Goal: Communication & Community: Answer question/provide support

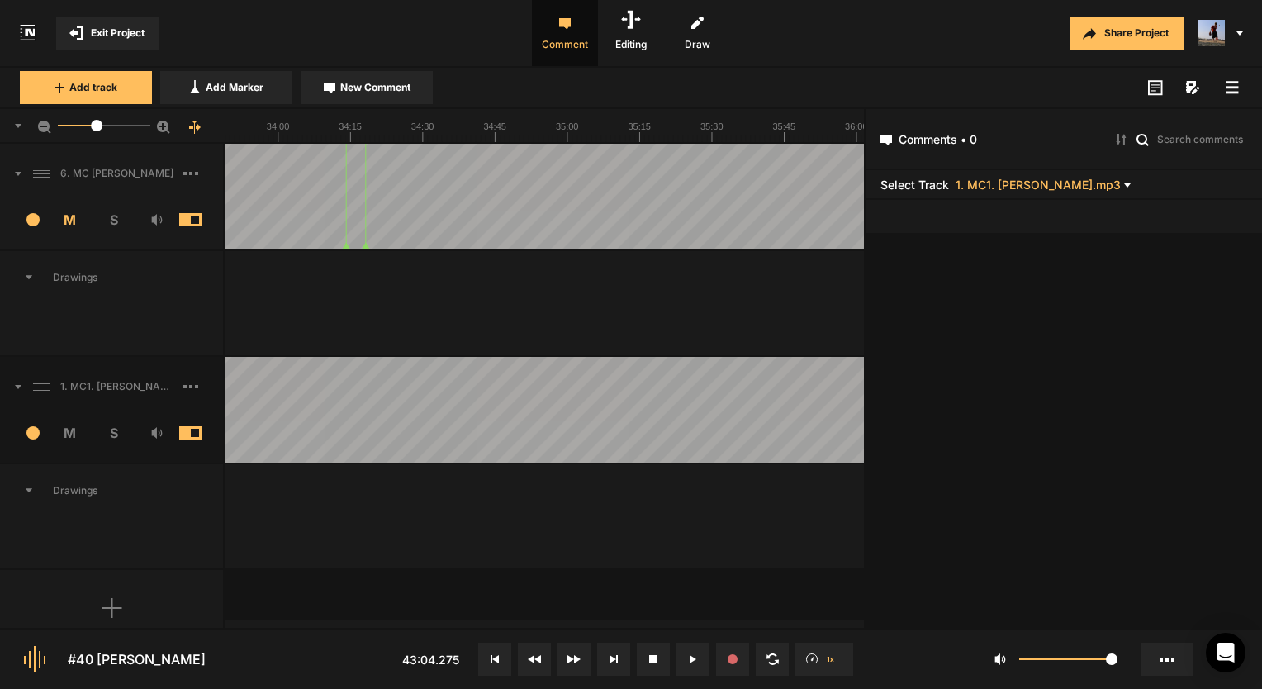
click at [114, 444] on div "2 M S" at bounding box center [111, 438] width 223 height 50
click at [114, 437] on span "S" at bounding box center [114, 433] width 44 height 20
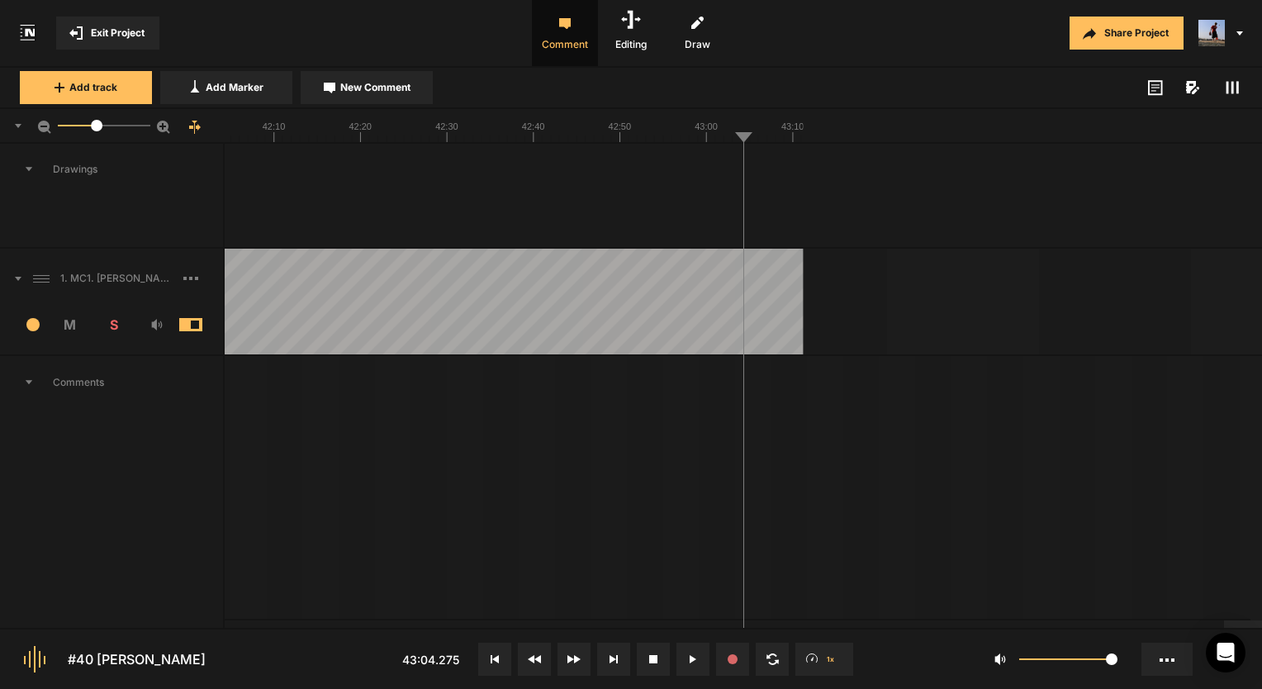
scroll to position [660, 0]
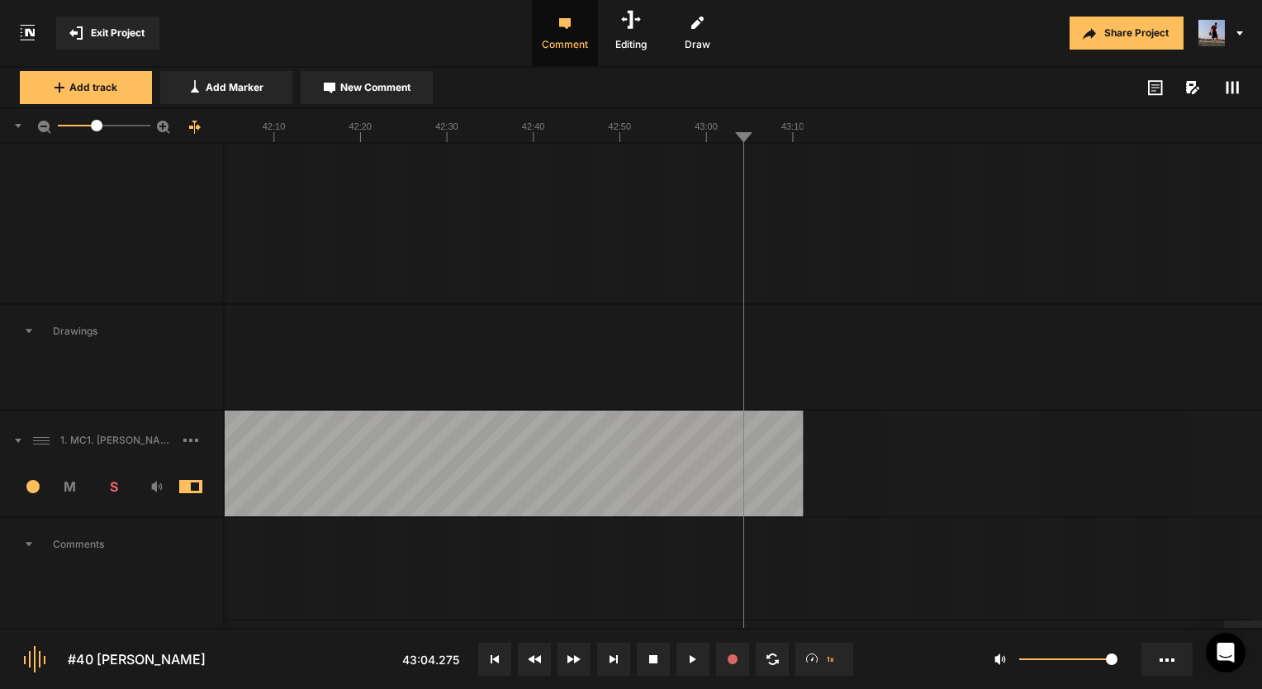
click at [482, 655] on button at bounding box center [494, 658] width 33 height 33
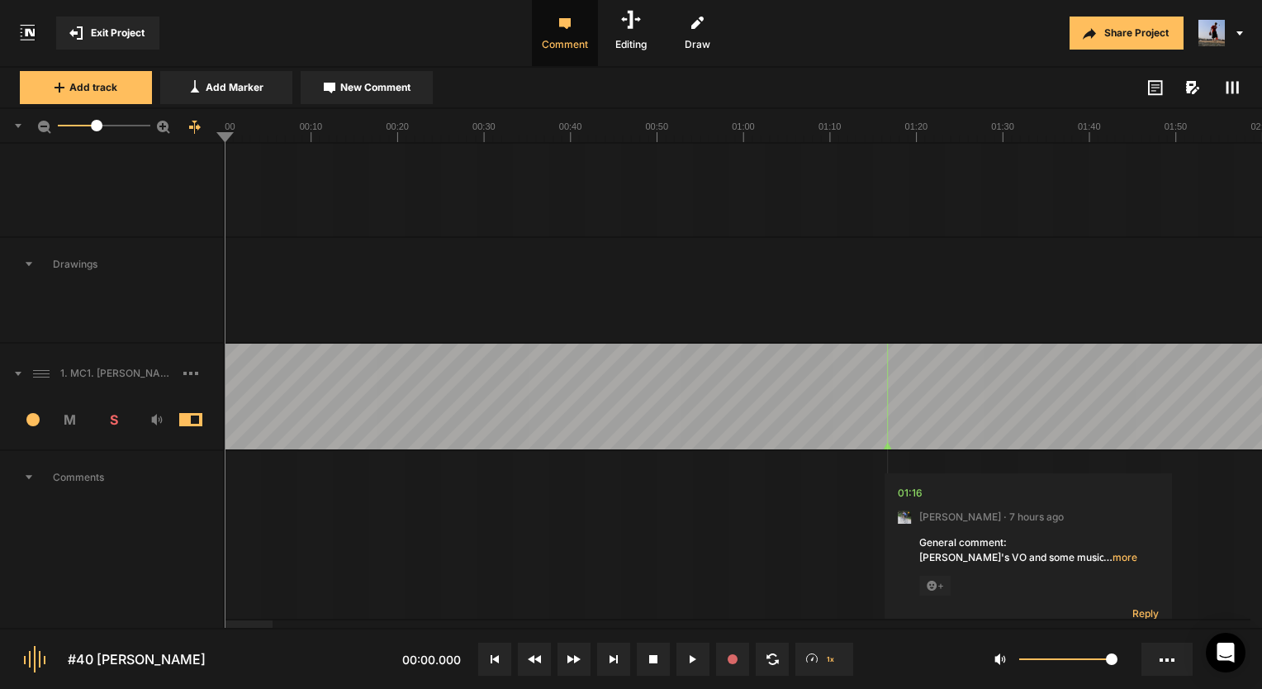
scroll to position [826, 0]
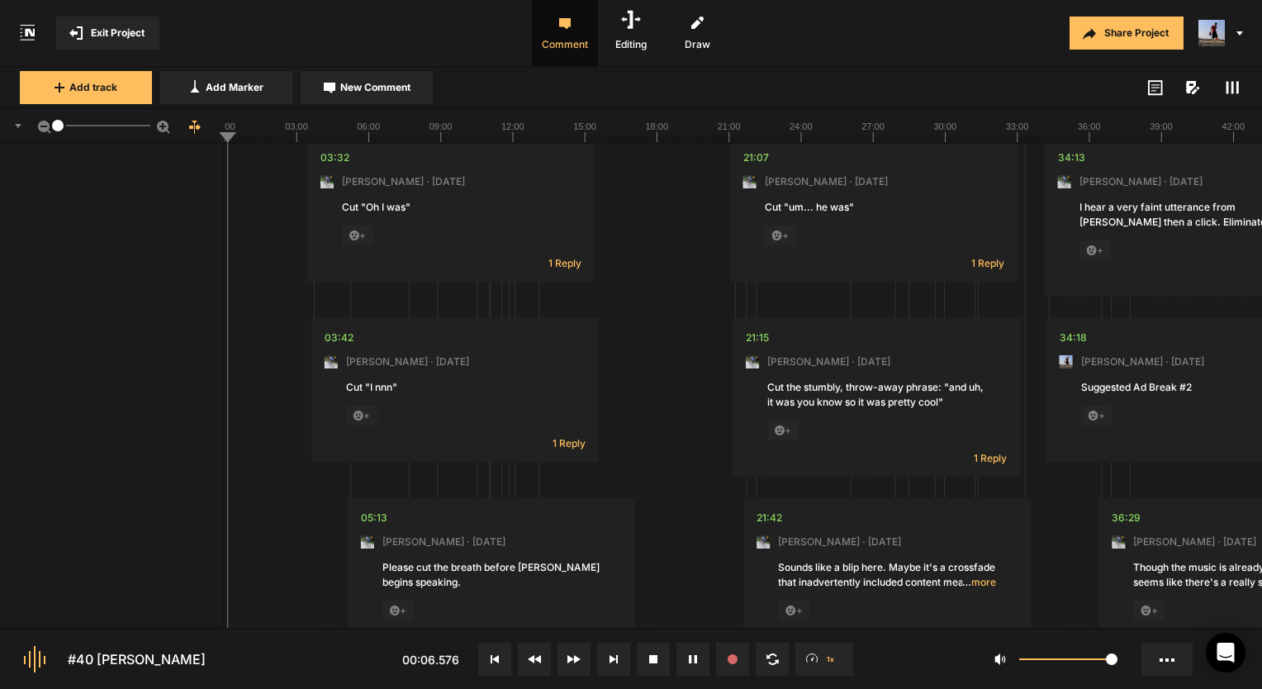
drag, startPoint x: 100, startPoint y: 126, endPoint x: 28, endPoint y: 140, distance: 73.2
click at [28, 140] on div "1" at bounding box center [112, 126] width 225 height 35
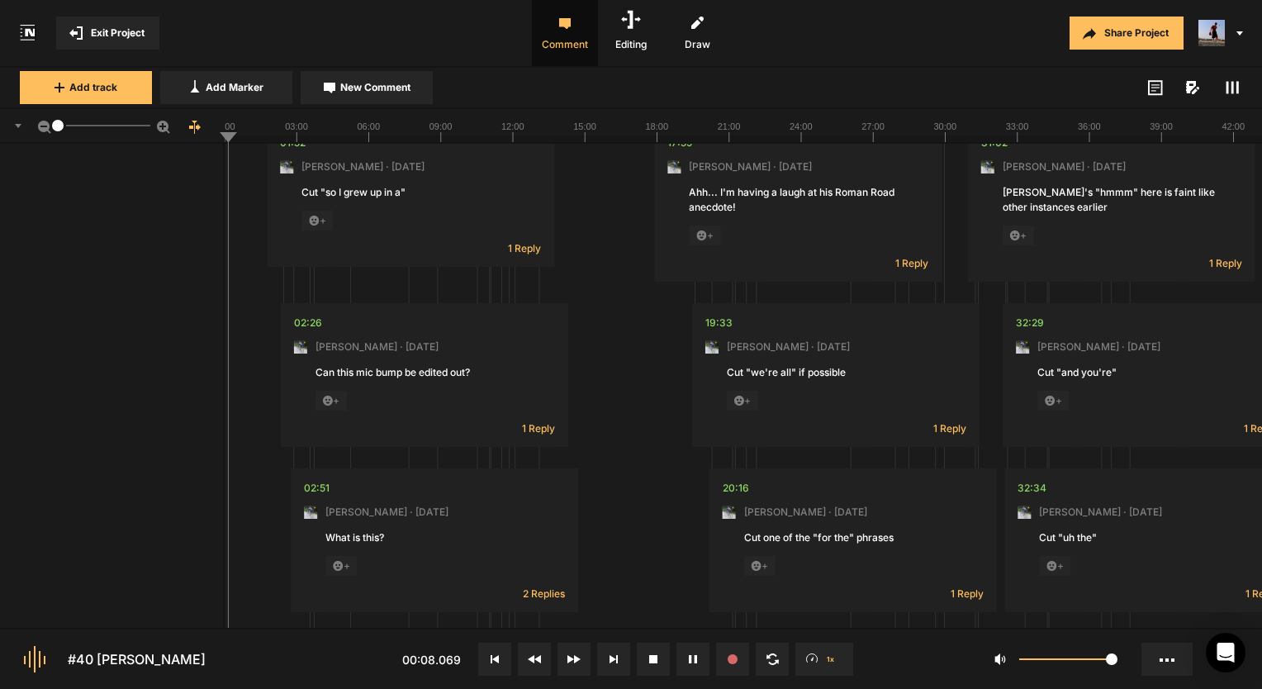
scroll to position [0, 0]
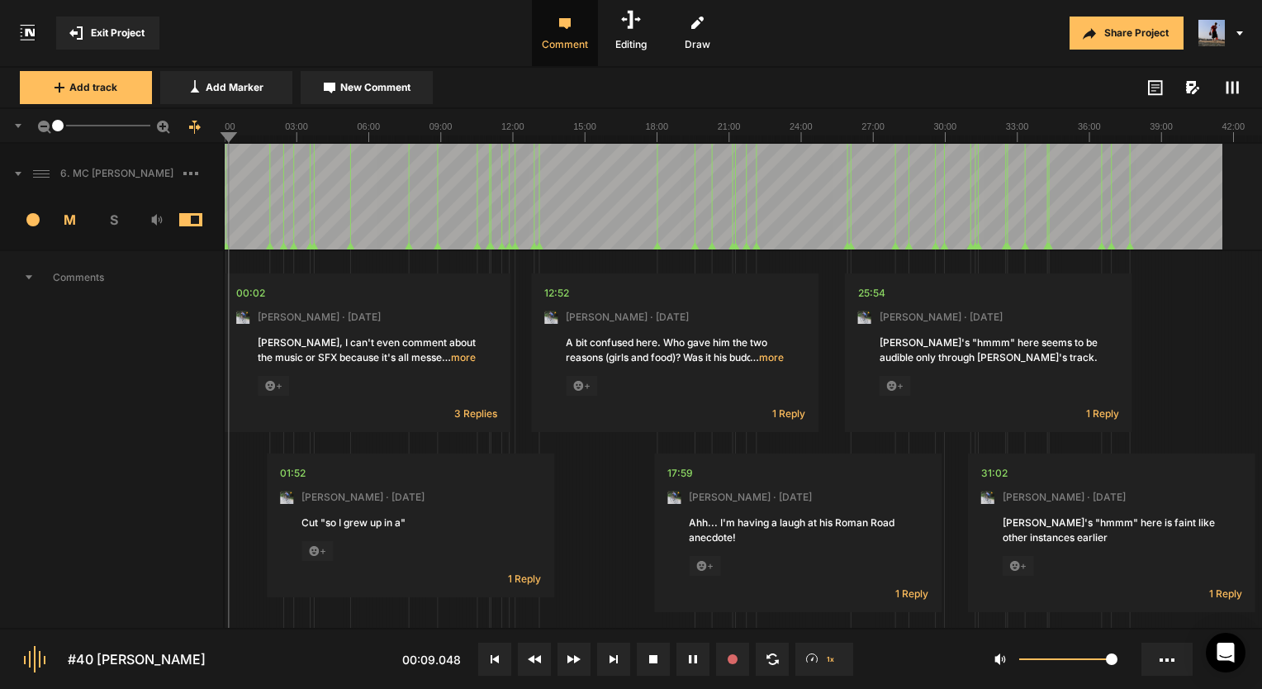
click at [20, 270] on span "Comments" at bounding box center [111, 277] width 223 height 53
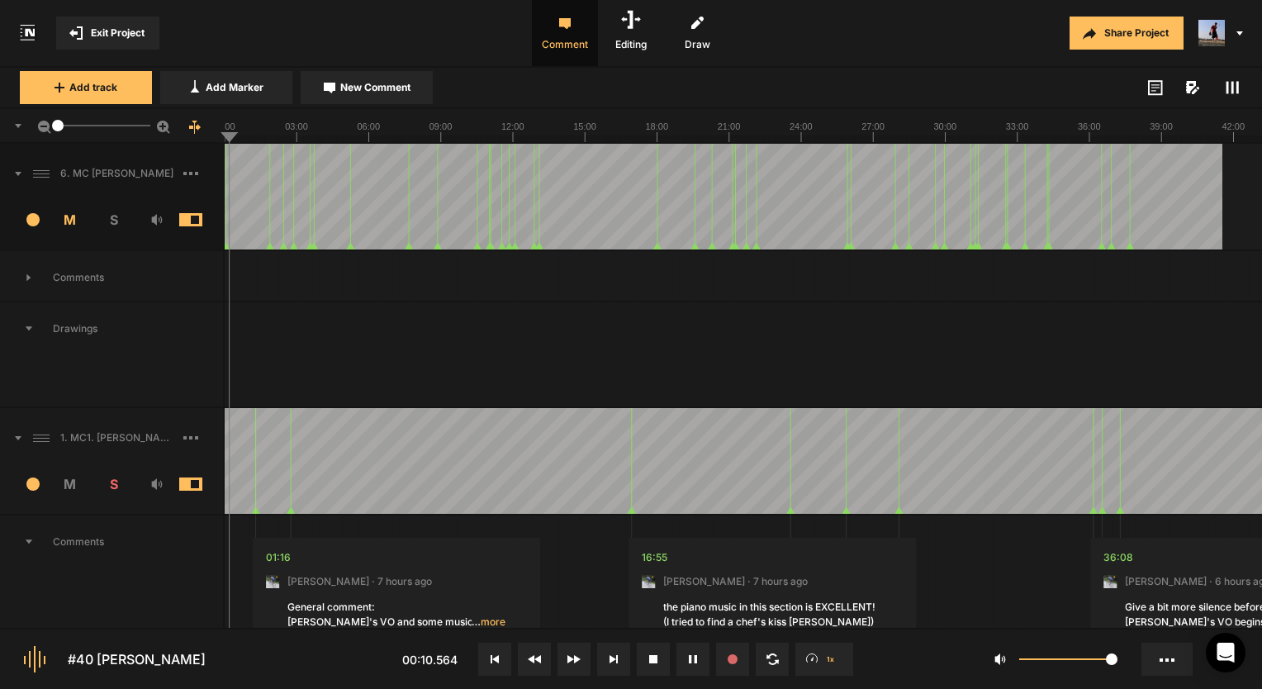
click at [41, 325] on span "Drawings" at bounding box center [111, 328] width 223 height 53
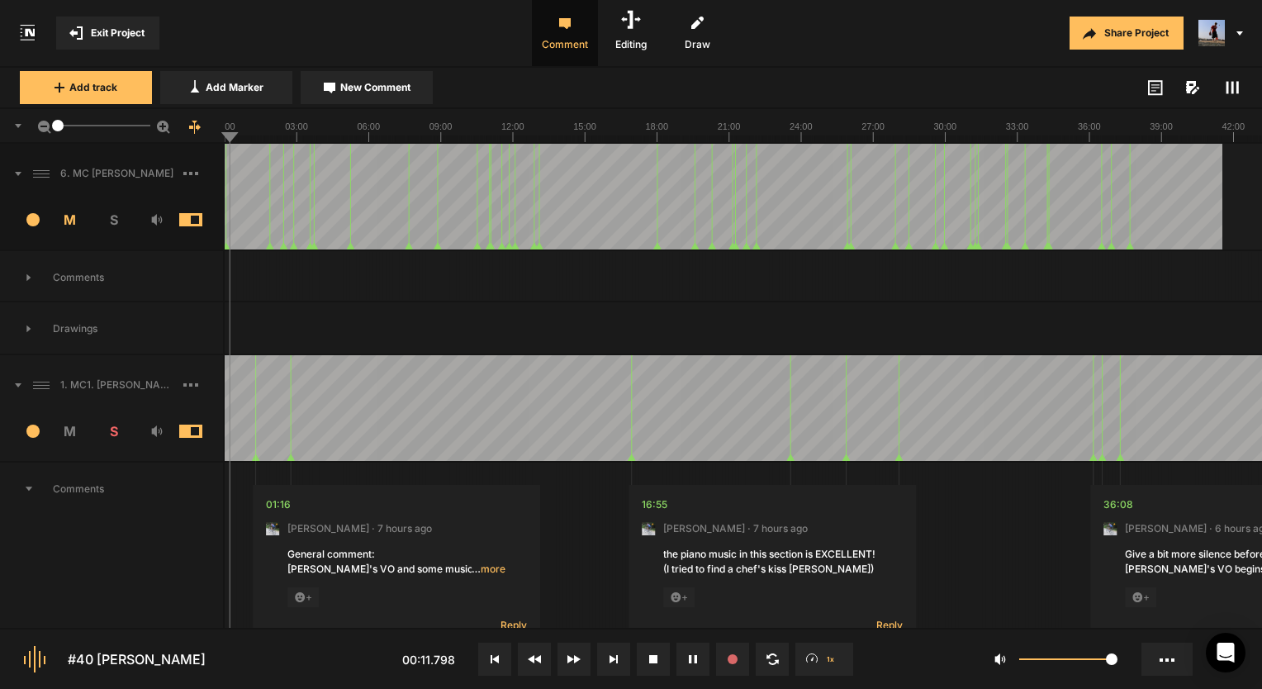
click at [184, 225] on span at bounding box center [203, 219] width 49 height 13
click at [1228, 84] on icon at bounding box center [1231, 87] width 13 height 13
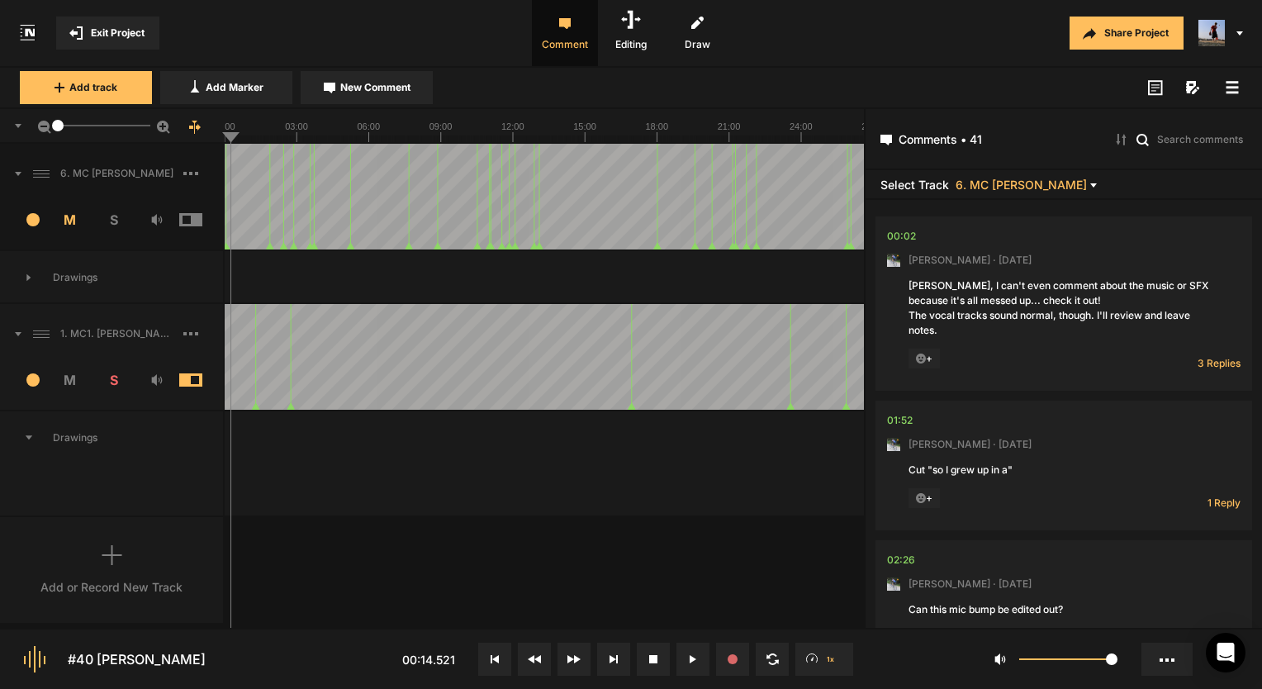
click at [160, 322] on div "1. MC1. [PERSON_NAME].mp3" at bounding box center [111, 333] width 223 height 53
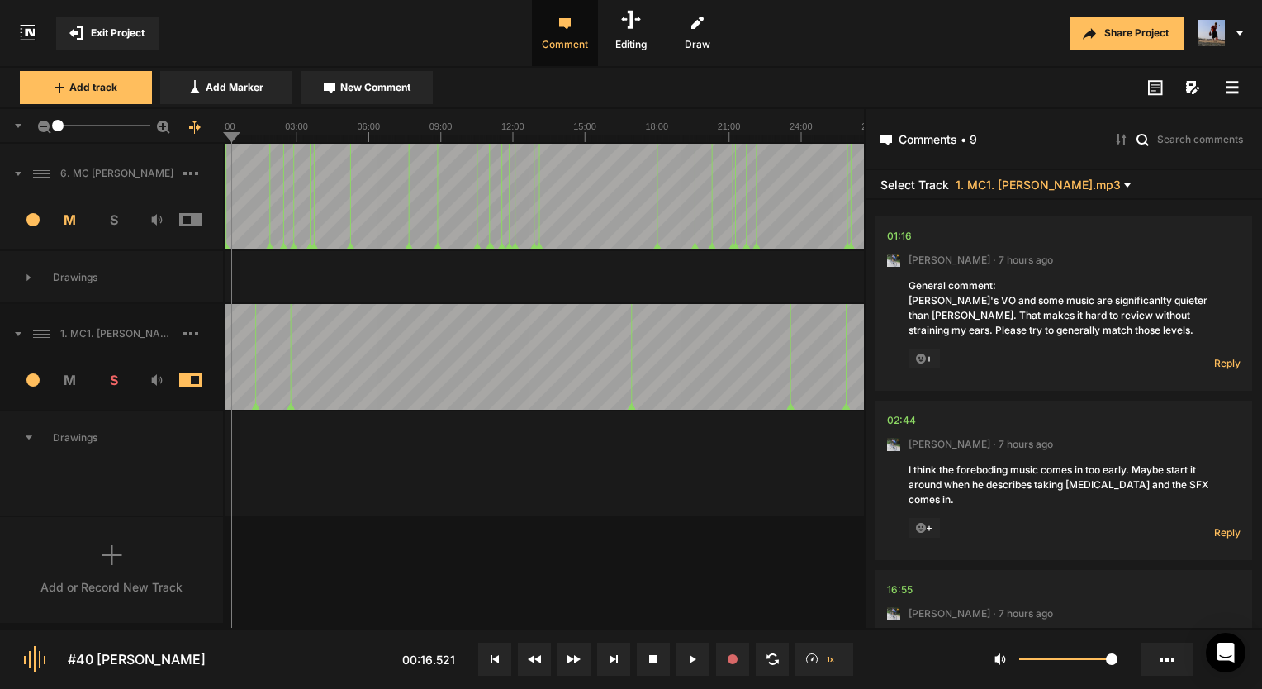
click at [1222, 359] on span "Reply" at bounding box center [1227, 363] width 26 height 14
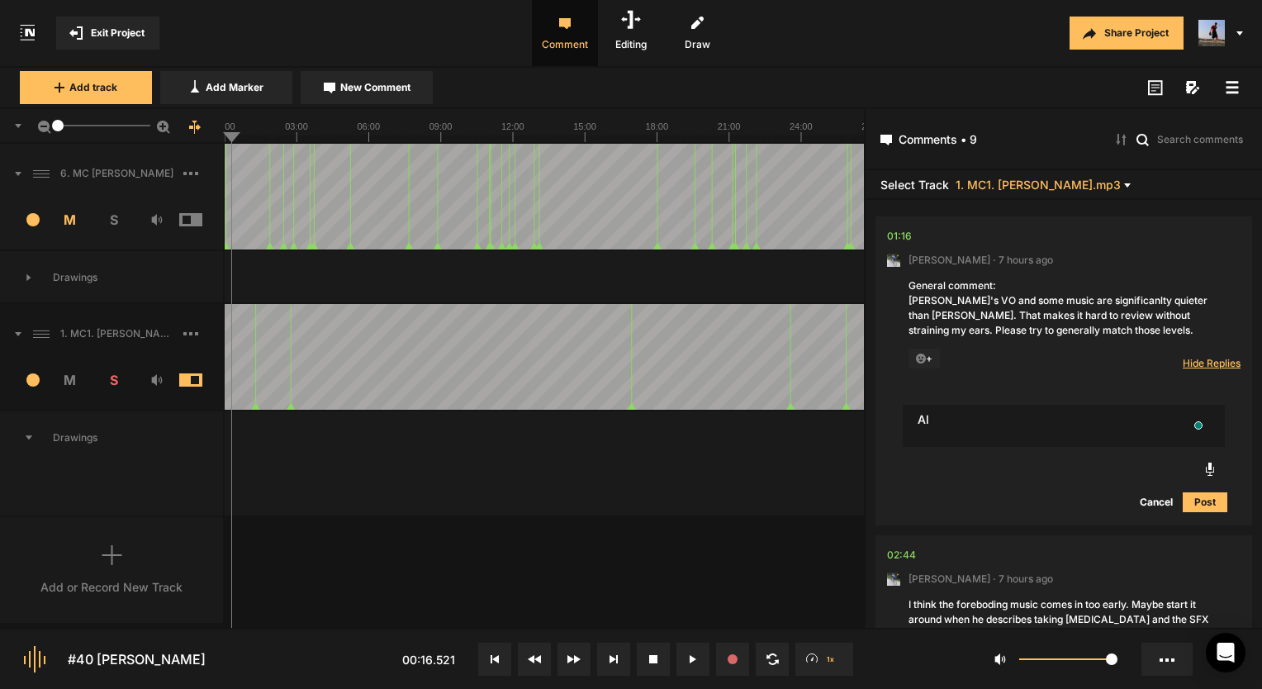
type textarea "A"
click at [1072, 497] on div "Cancel Post" at bounding box center [1063, 500] width 327 height 21
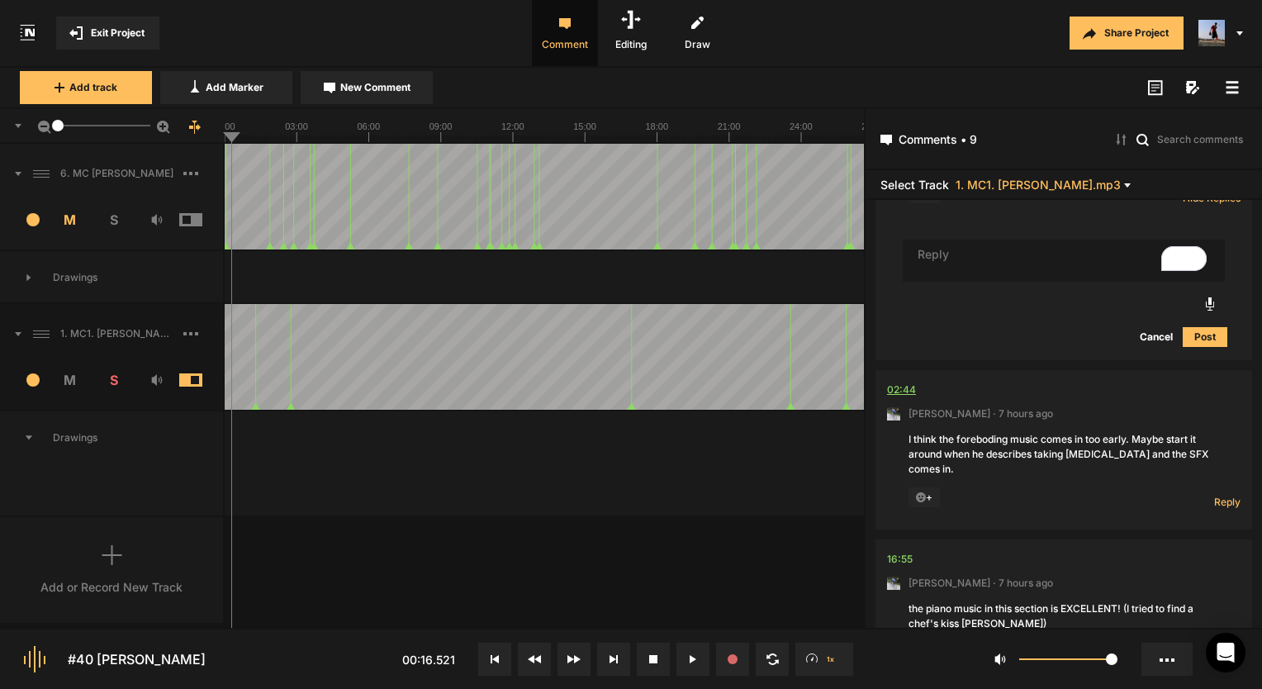
click at [895, 391] on div "02:44" at bounding box center [901, 389] width 29 height 17
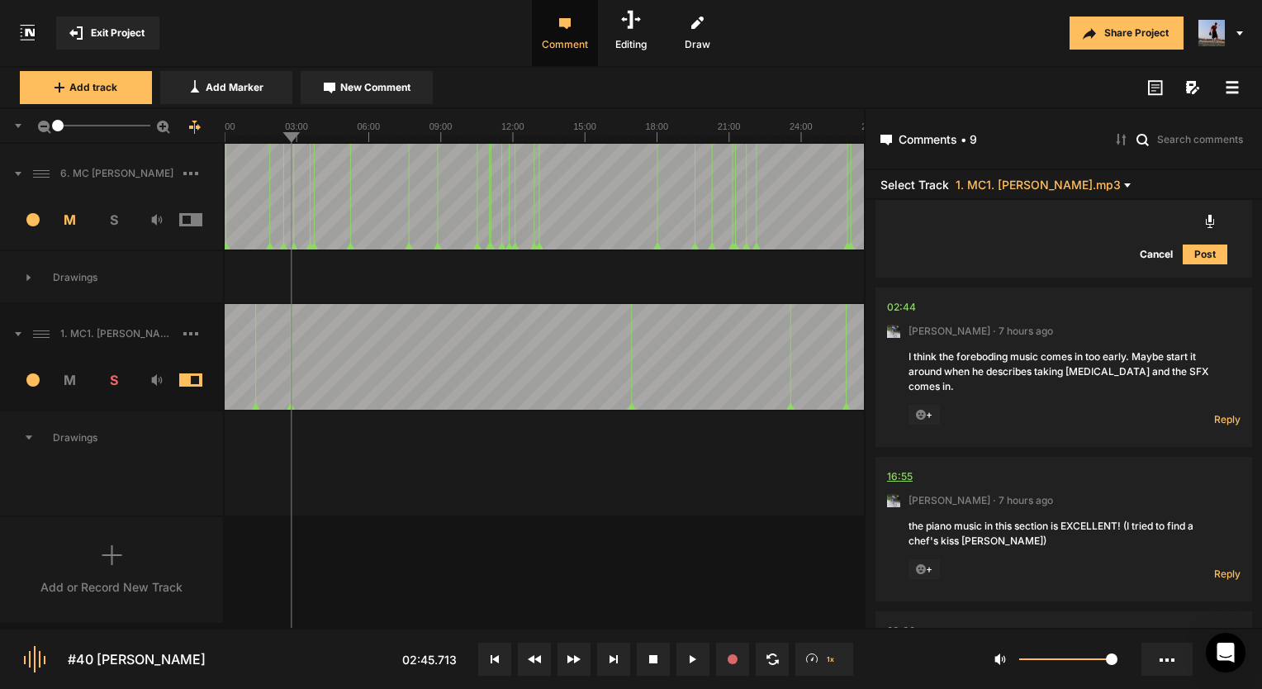
click at [903, 468] on div "16:55" at bounding box center [900, 476] width 26 height 17
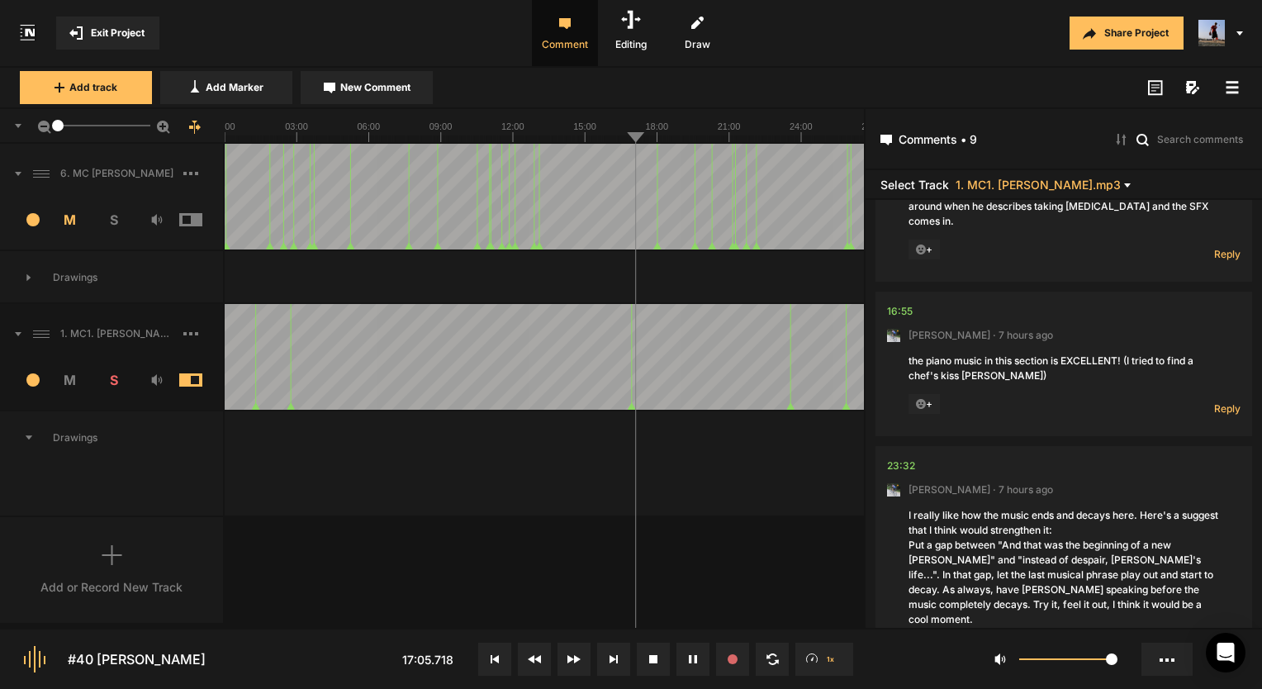
scroll to position [495, 0]
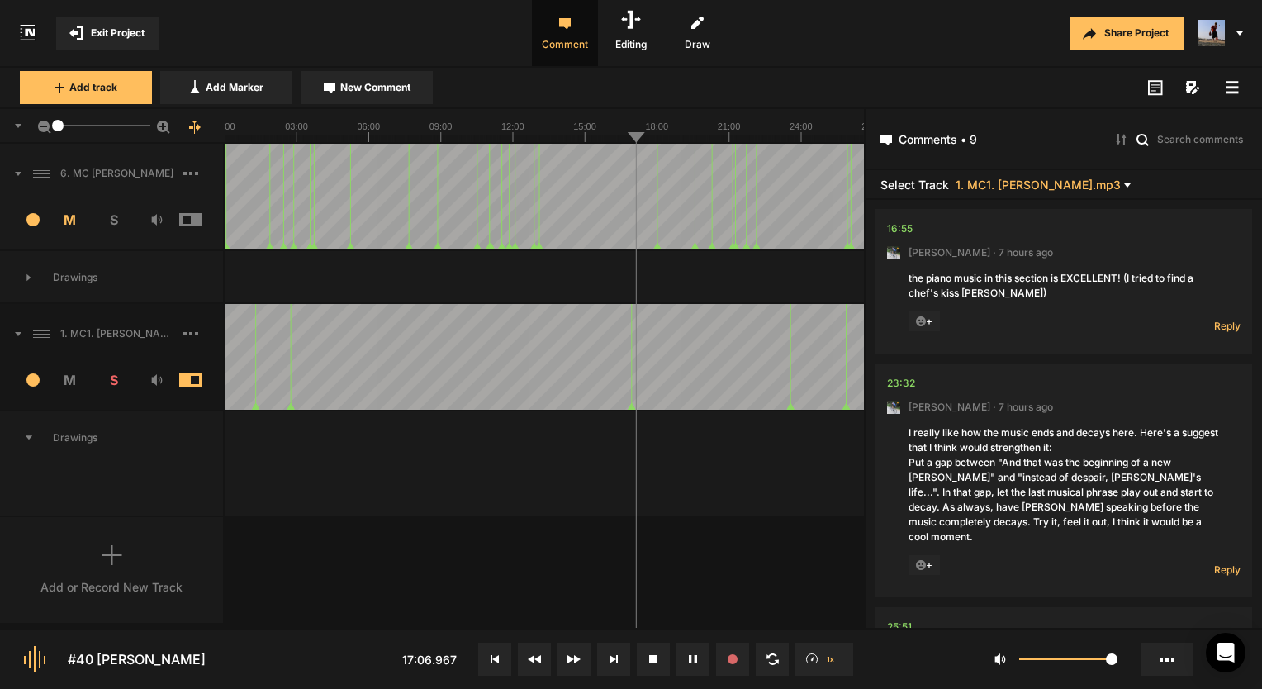
click at [640, 538] on div "6. MC [PERSON_NAME] 1 M S Comments 00:02 [PERSON_NAME] · [DATE] [PERSON_NAME], …" at bounding box center [432, 386] width 864 height 484
click at [899, 375] on div "23:32" at bounding box center [901, 383] width 28 height 17
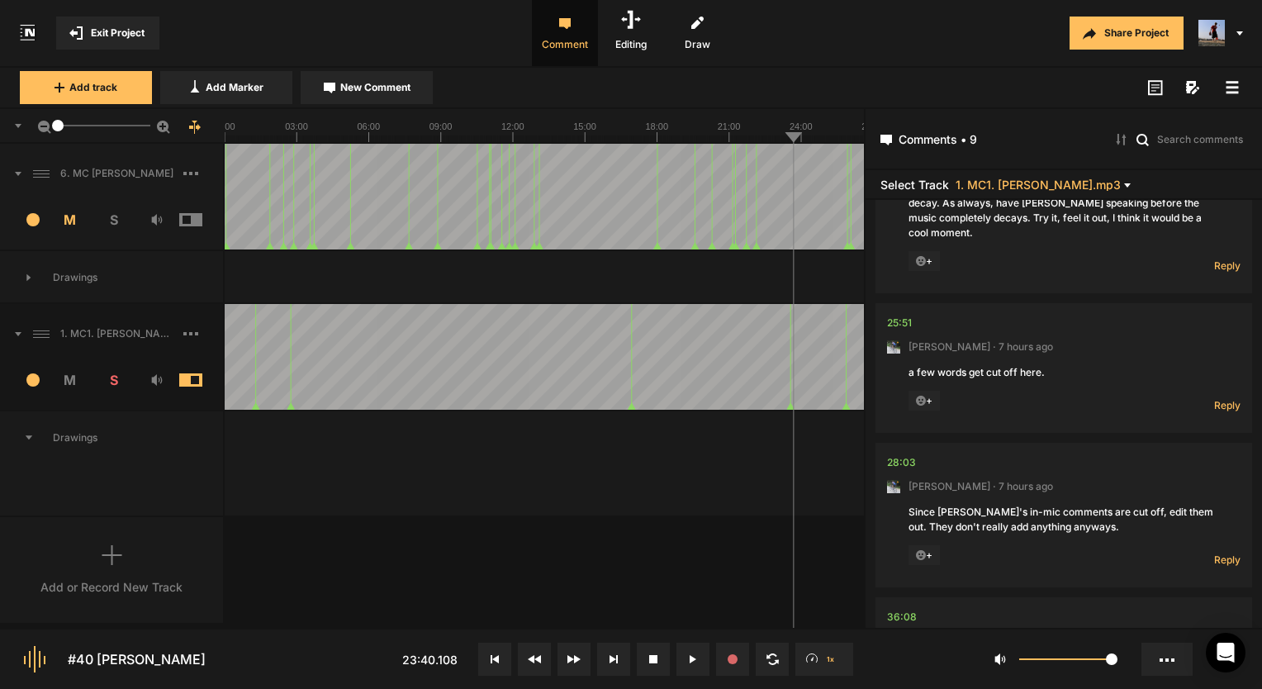
scroll to position [826, 0]
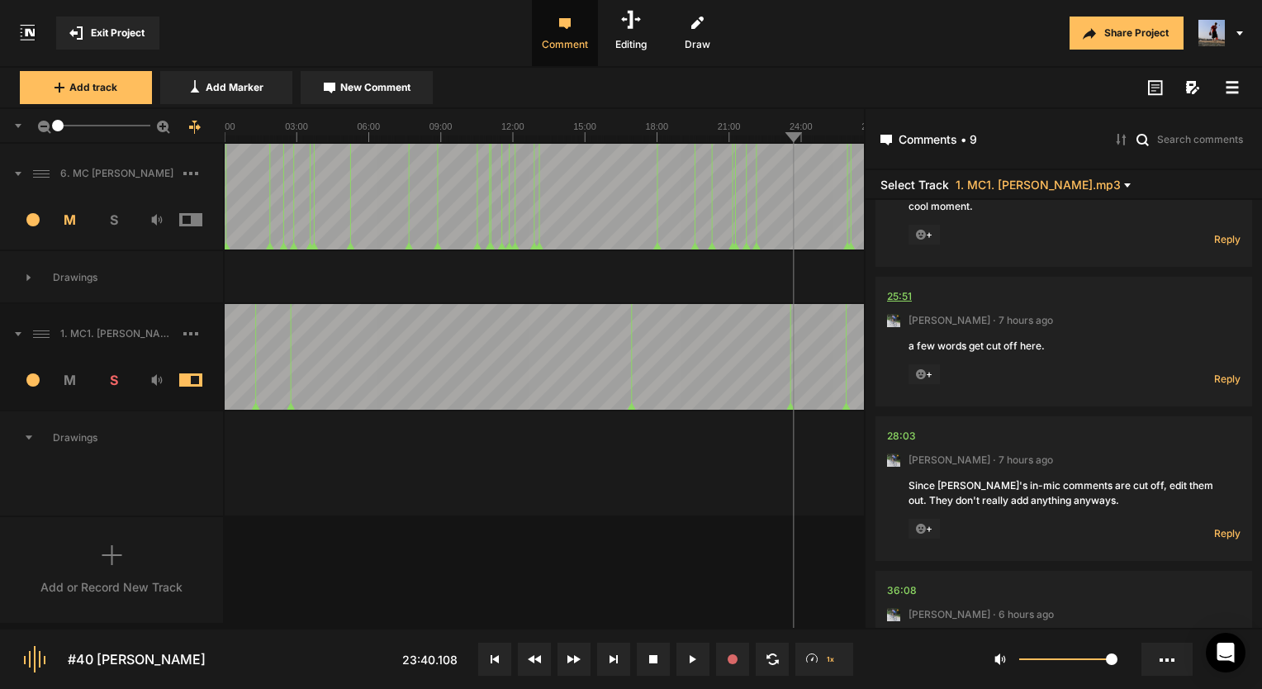
click at [904, 288] on div "25:51" at bounding box center [899, 296] width 25 height 17
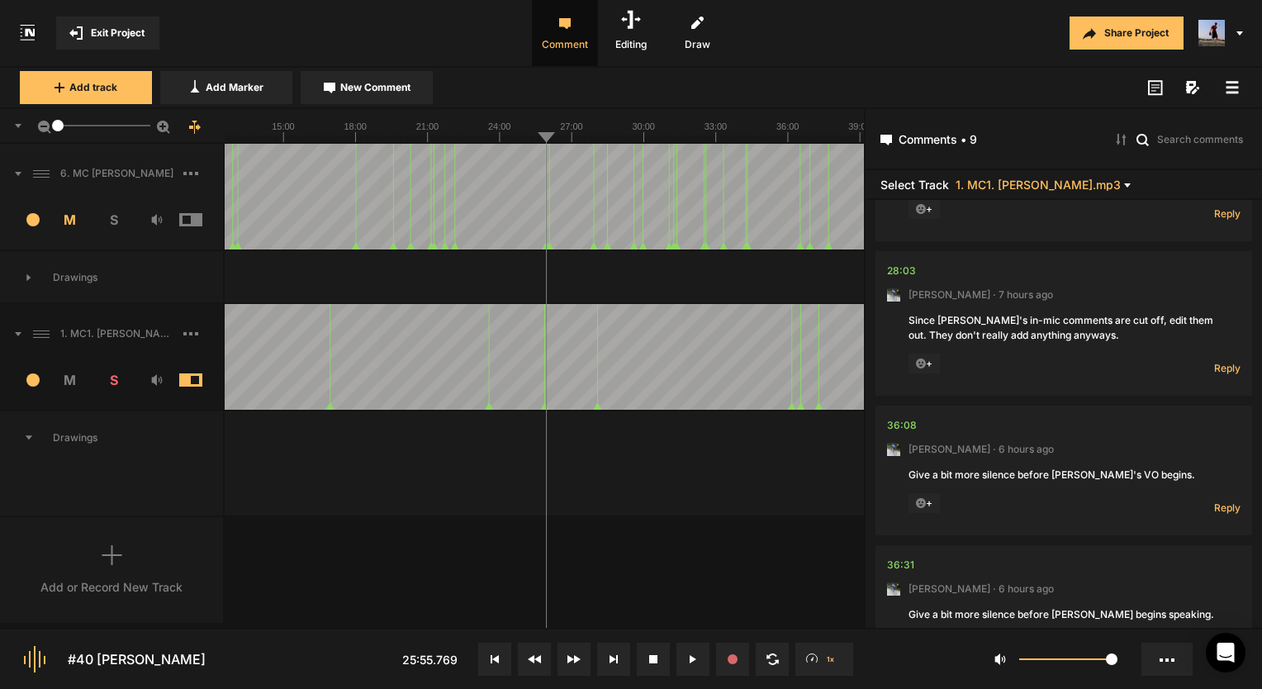
scroll to position [1073, 0]
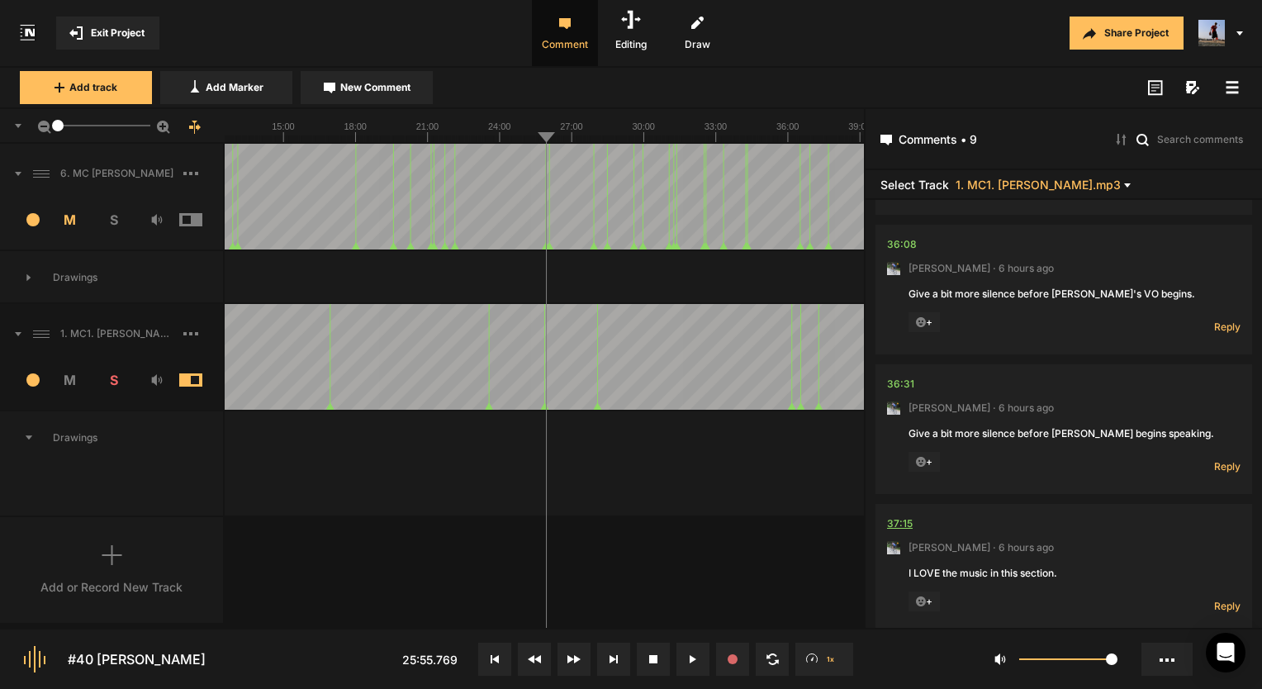
click at [907, 515] on div "37:15" at bounding box center [900, 523] width 26 height 17
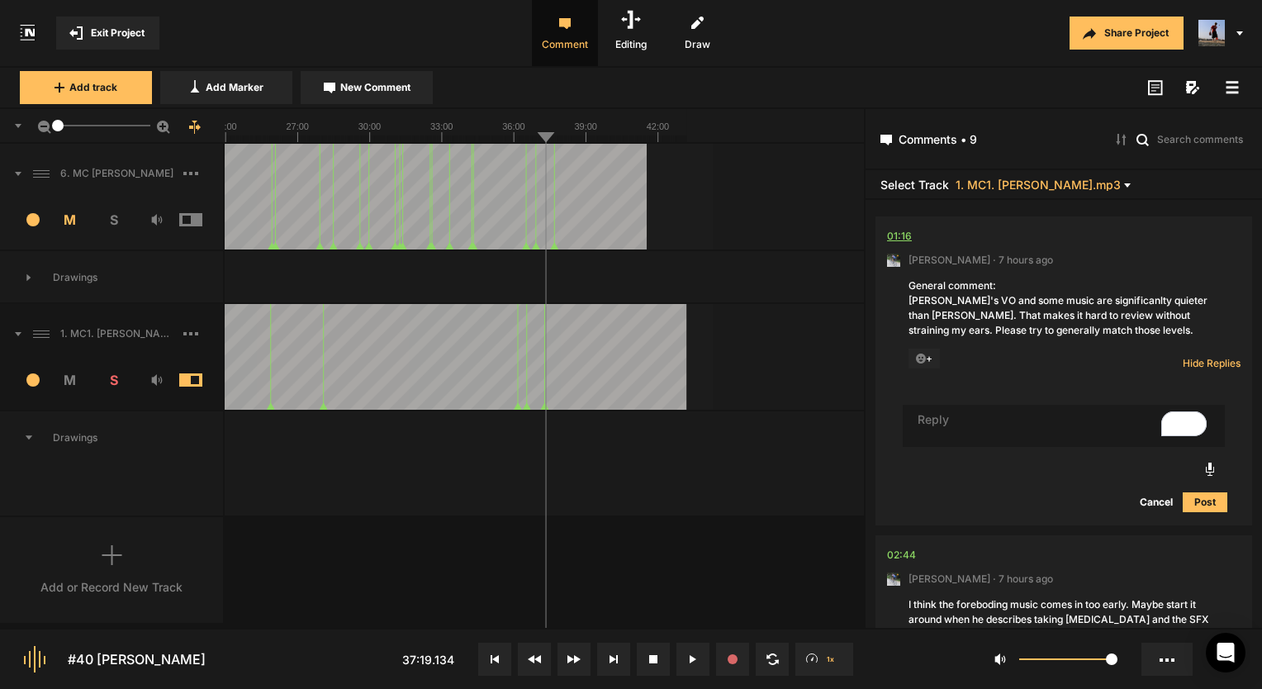
click at [901, 233] on div "01:16" at bounding box center [899, 236] width 25 height 17
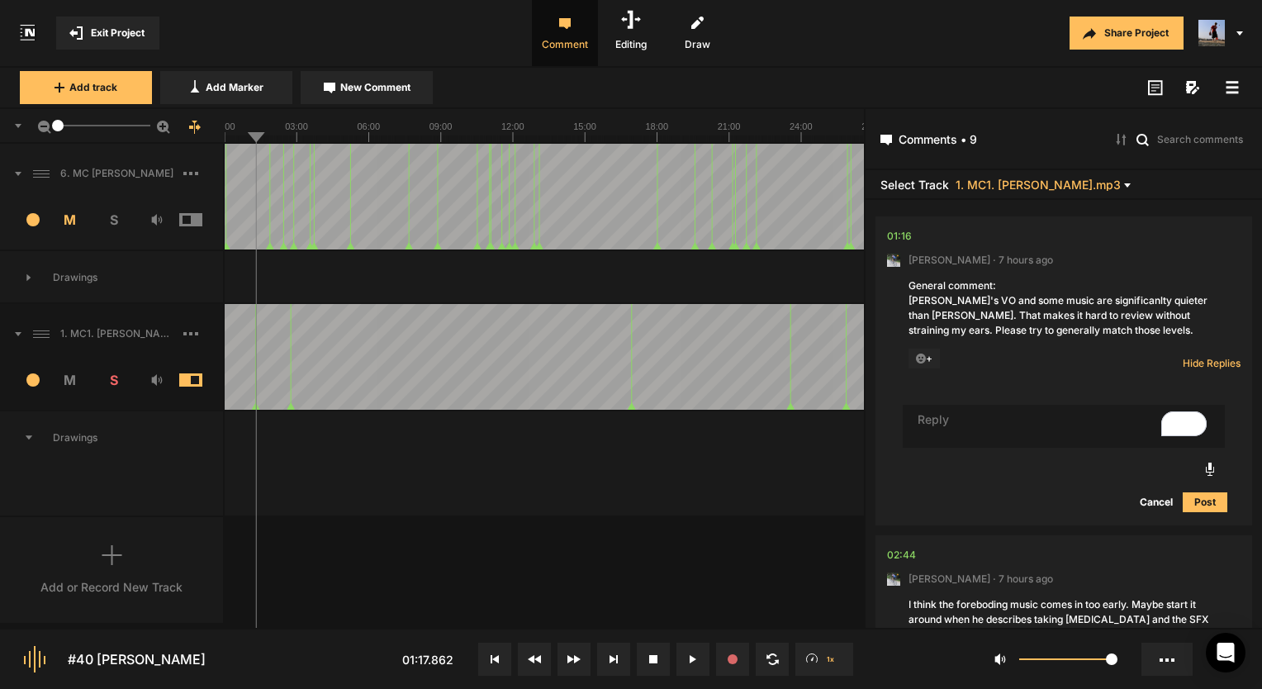
click at [932, 428] on textarea "To enrich screen reader interactions, please activate Accessibility in Grammarl…" at bounding box center [1063, 426] width 322 height 43
type textarea "Ok I balanced this! turned [PERSON_NAME] way up and turned the music up 2db ove…"
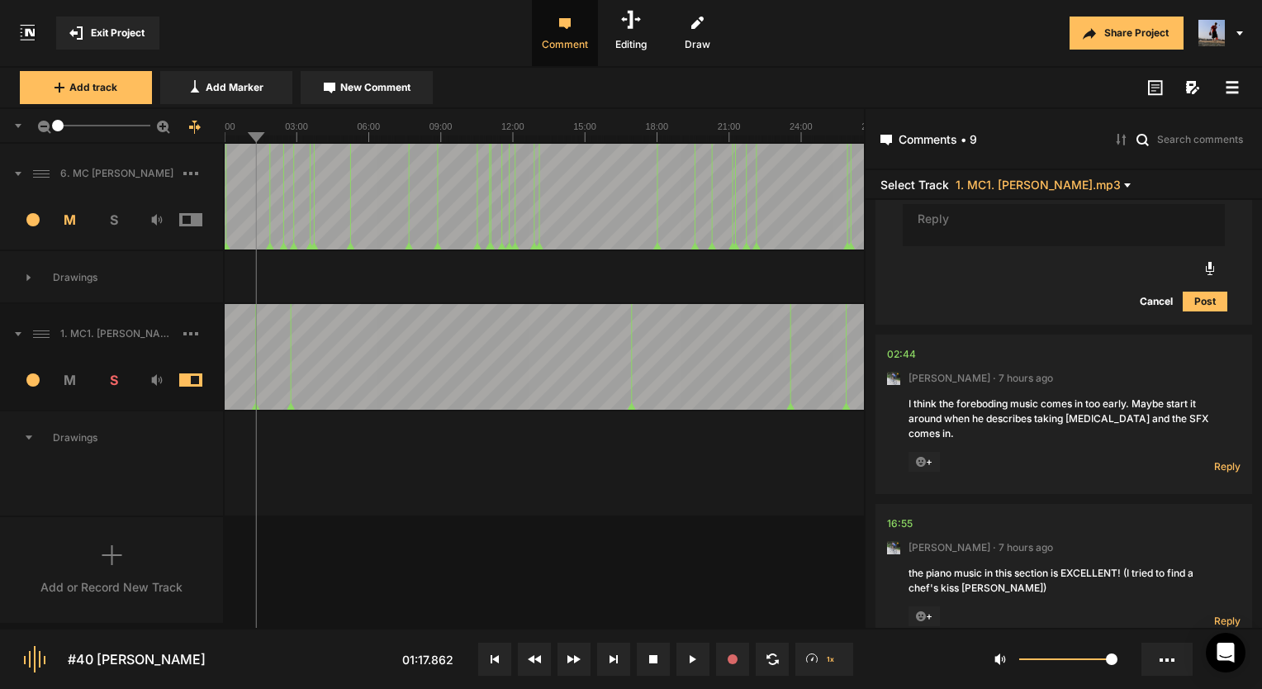
scroll to position [418, 0]
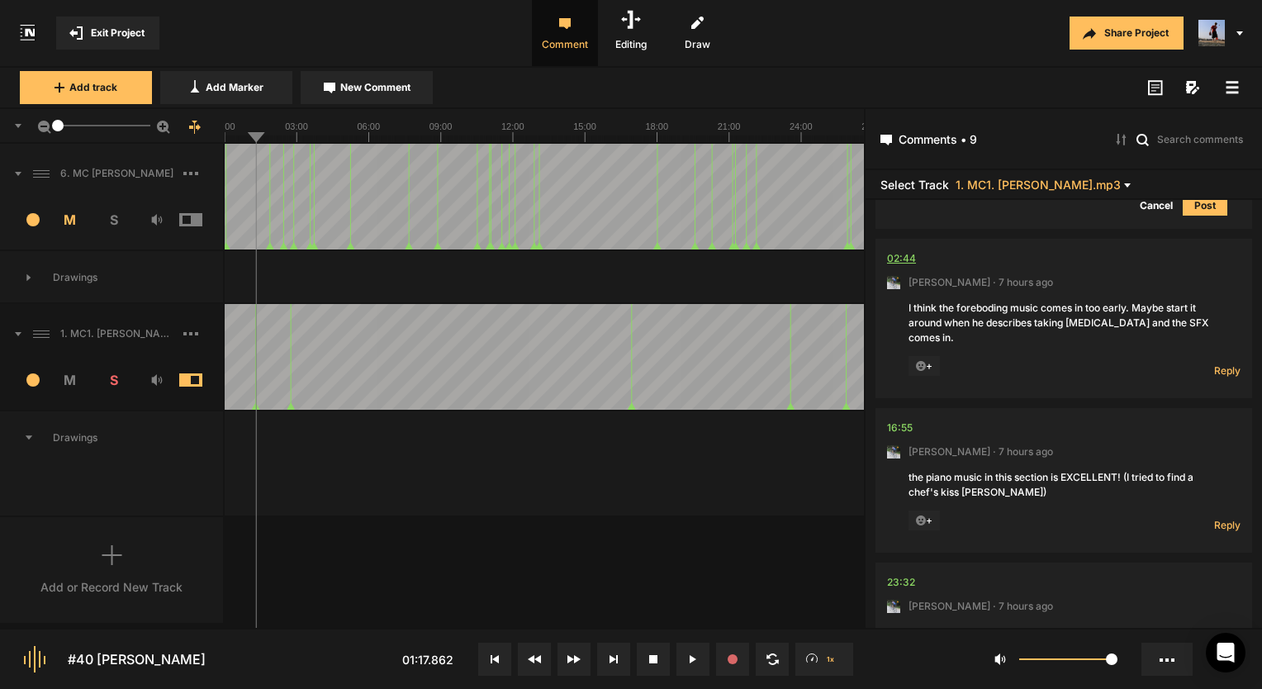
click at [894, 258] on div "02:44" at bounding box center [901, 258] width 29 height 17
click at [700, 655] on button at bounding box center [692, 658] width 33 height 33
drag, startPoint x: 1214, startPoint y: 352, endPoint x: 1227, endPoint y: 374, distance: 25.5
click at [1214, 363] on span "Reply" at bounding box center [1227, 370] width 26 height 14
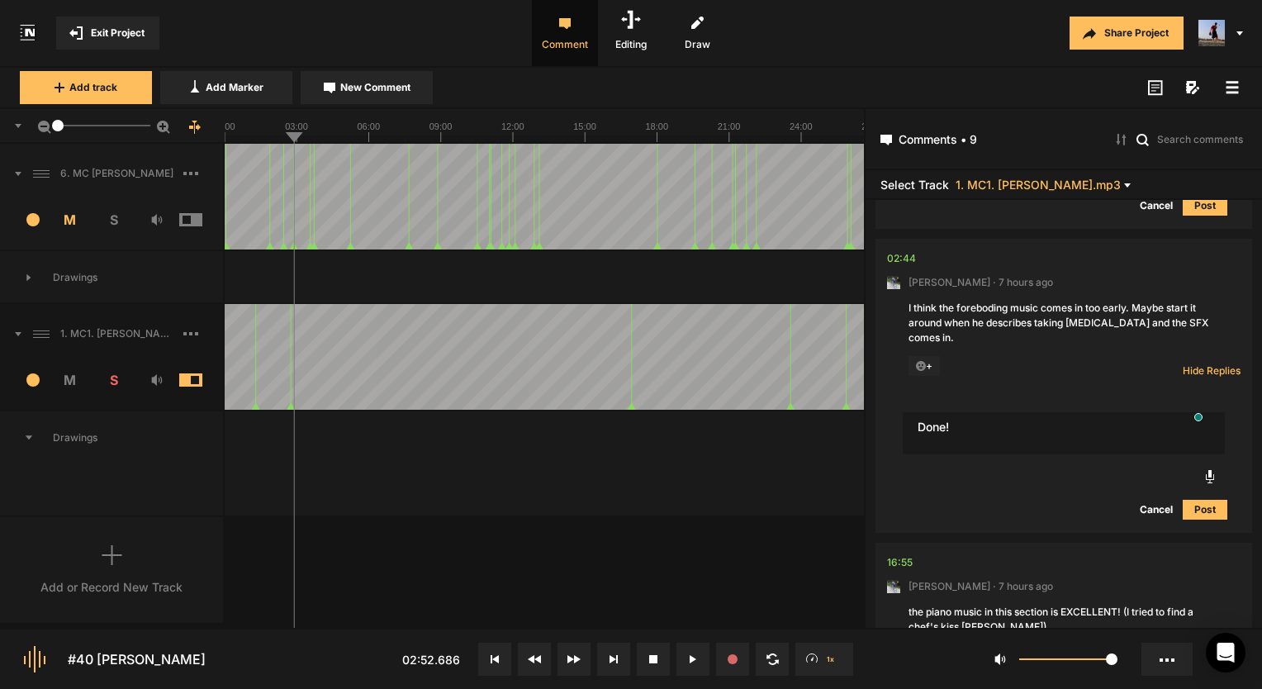
type textarea "Done!"
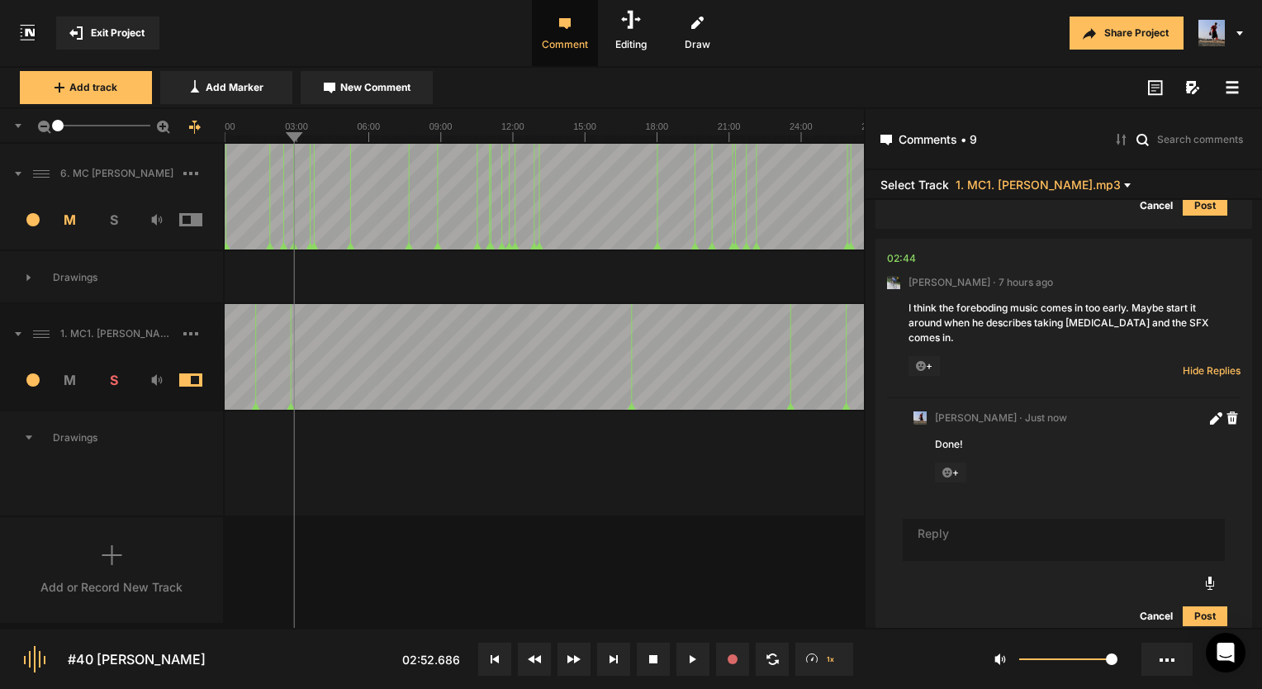
scroll to position [831, 0]
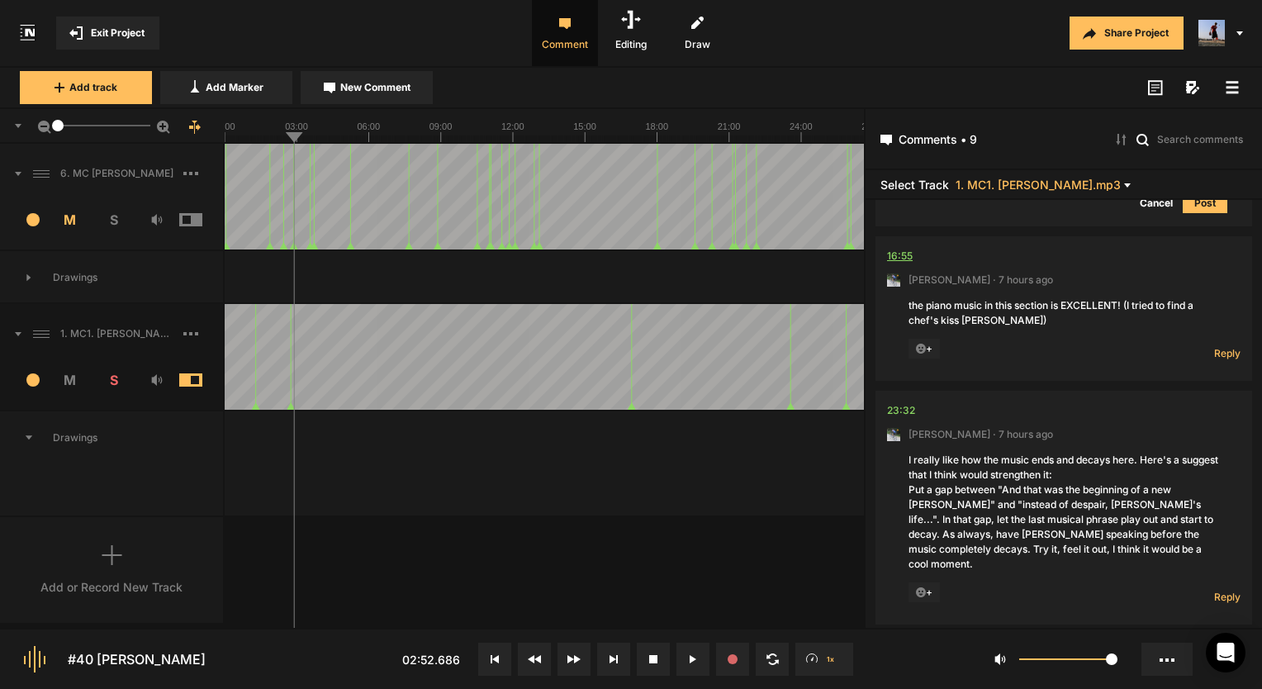
click at [902, 248] on div "16:55" at bounding box center [900, 256] width 26 height 17
click at [926, 338] on span "+" at bounding box center [923, 348] width 31 height 20
click at [923, 343] on icon at bounding box center [921, 348] width 11 height 11
click at [1010, 342] on div "+" at bounding box center [1030, 348] width 244 height 21
click at [930, 338] on span "+" at bounding box center [923, 348] width 31 height 20
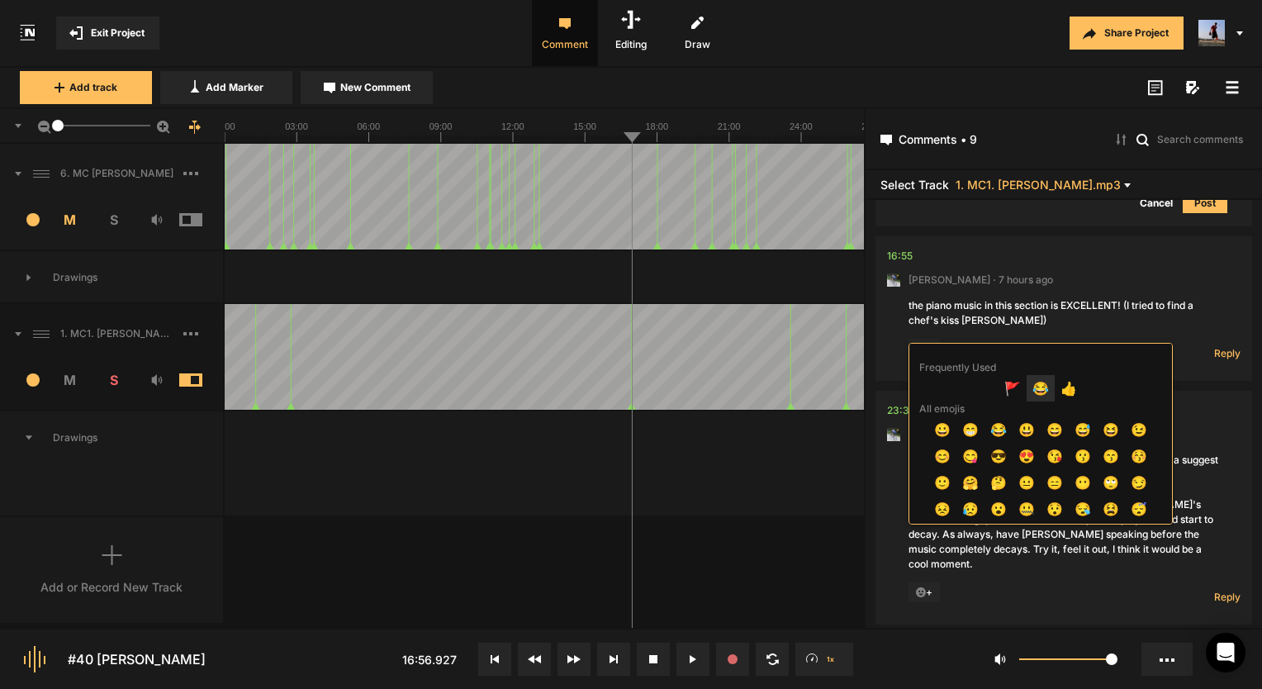
click at [1030, 381] on span "😂" at bounding box center [1040, 388] width 28 height 26
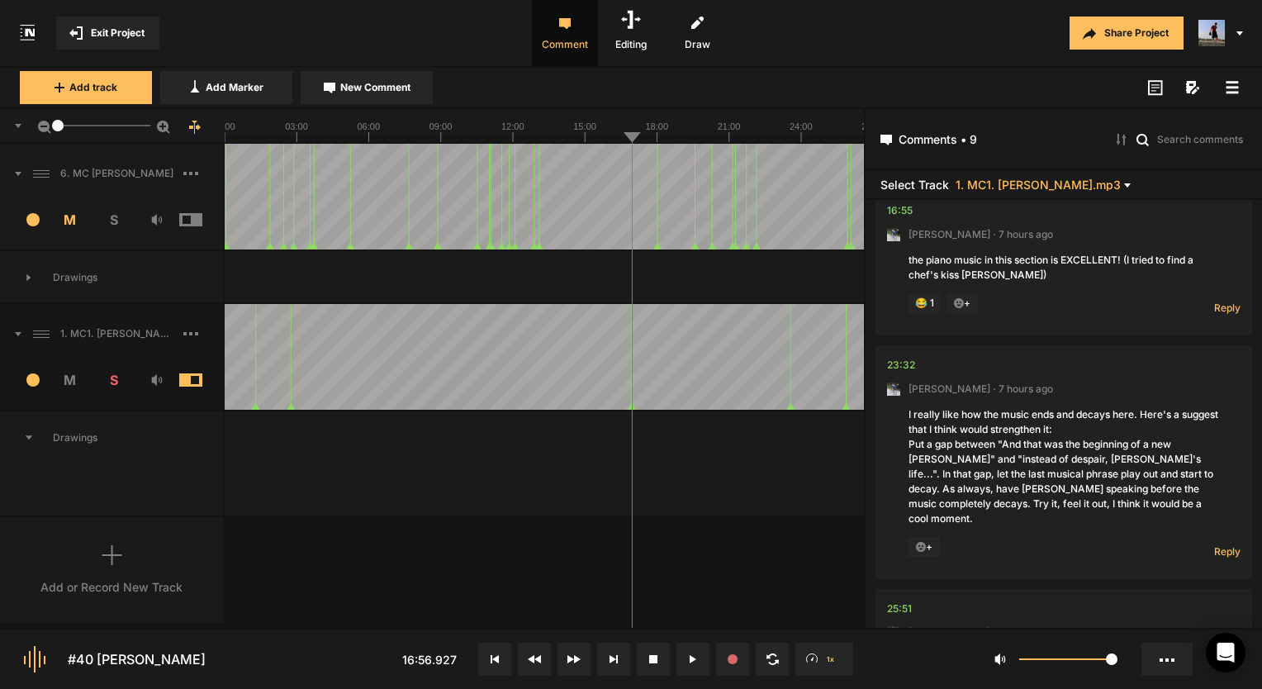
scroll to position [913, 0]
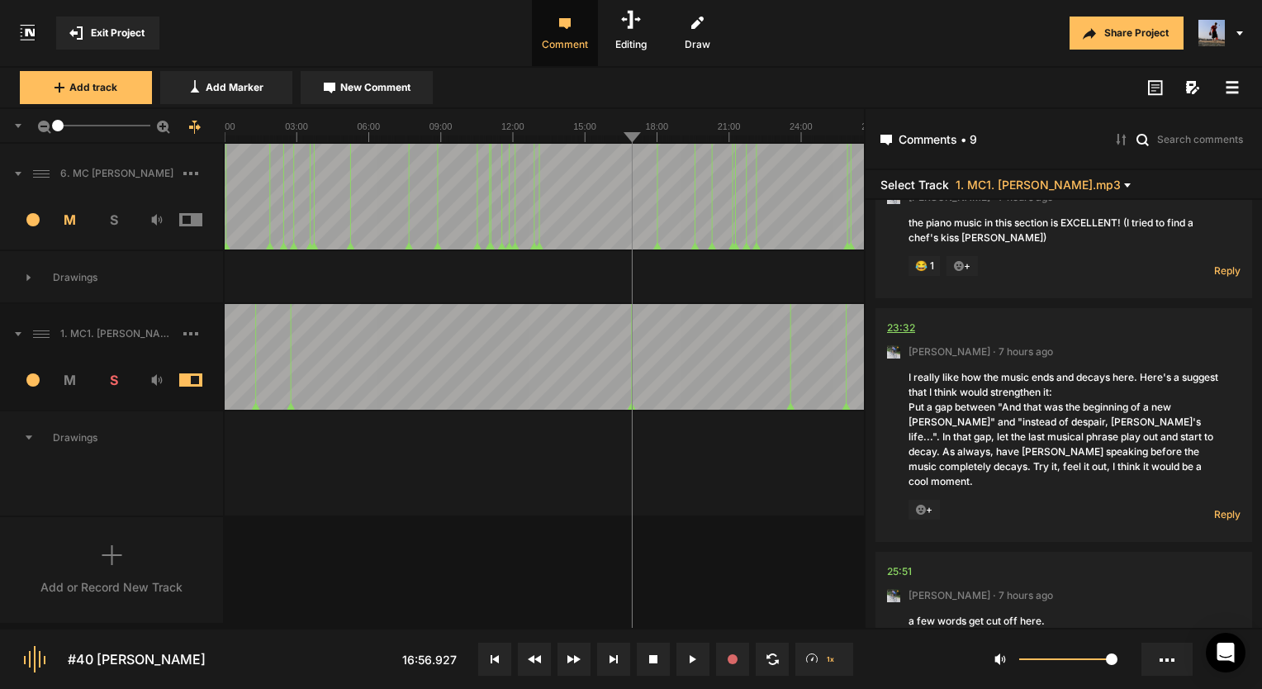
click at [909, 320] on div "23:32" at bounding box center [901, 328] width 28 height 17
click at [778, 456] on div at bounding box center [743, 445] width 1037 height 69
click at [1219, 499] on div "Reply Hide Replies" at bounding box center [1207, 509] width 66 height 21
click at [1219, 507] on span "Reply" at bounding box center [1227, 514] width 26 height 14
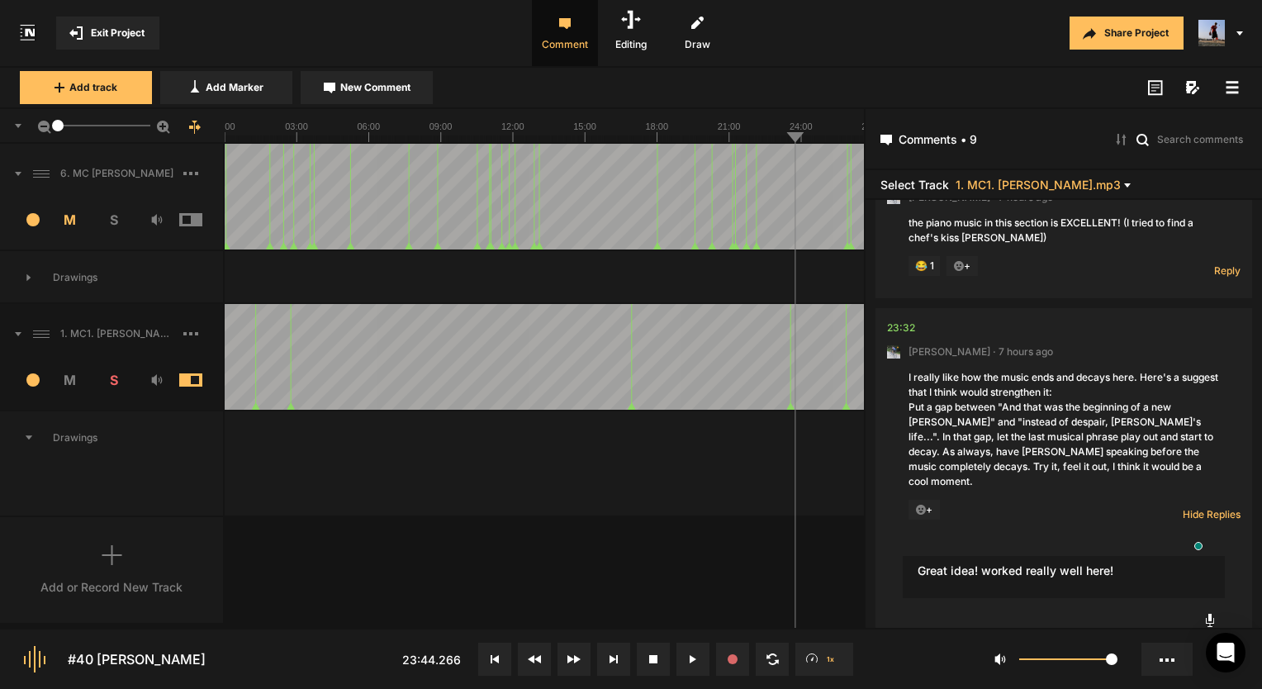
type textarea "Great idea! worked really well here!"
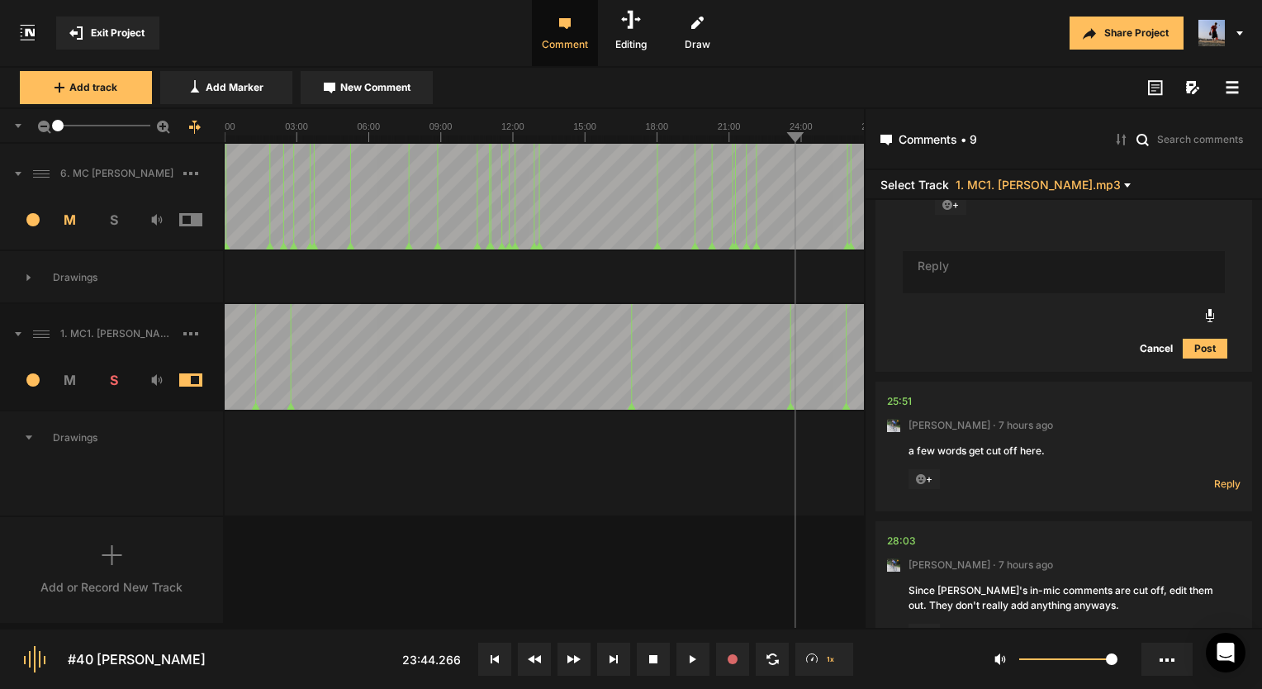
scroll to position [1354, 0]
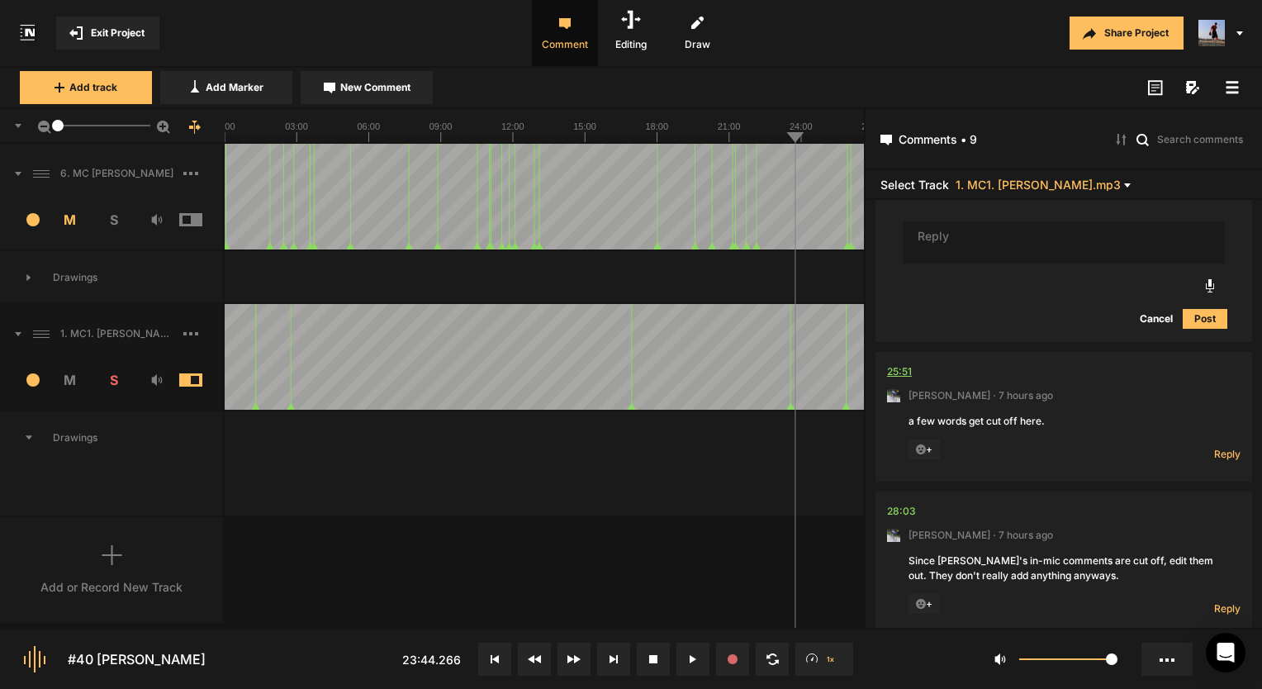
click at [898, 363] on div "25:51" at bounding box center [899, 371] width 25 height 17
click at [893, 363] on div "25:51" at bounding box center [899, 371] width 25 height 17
click at [1214, 447] on span "Reply" at bounding box center [1227, 454] width 26 height 14
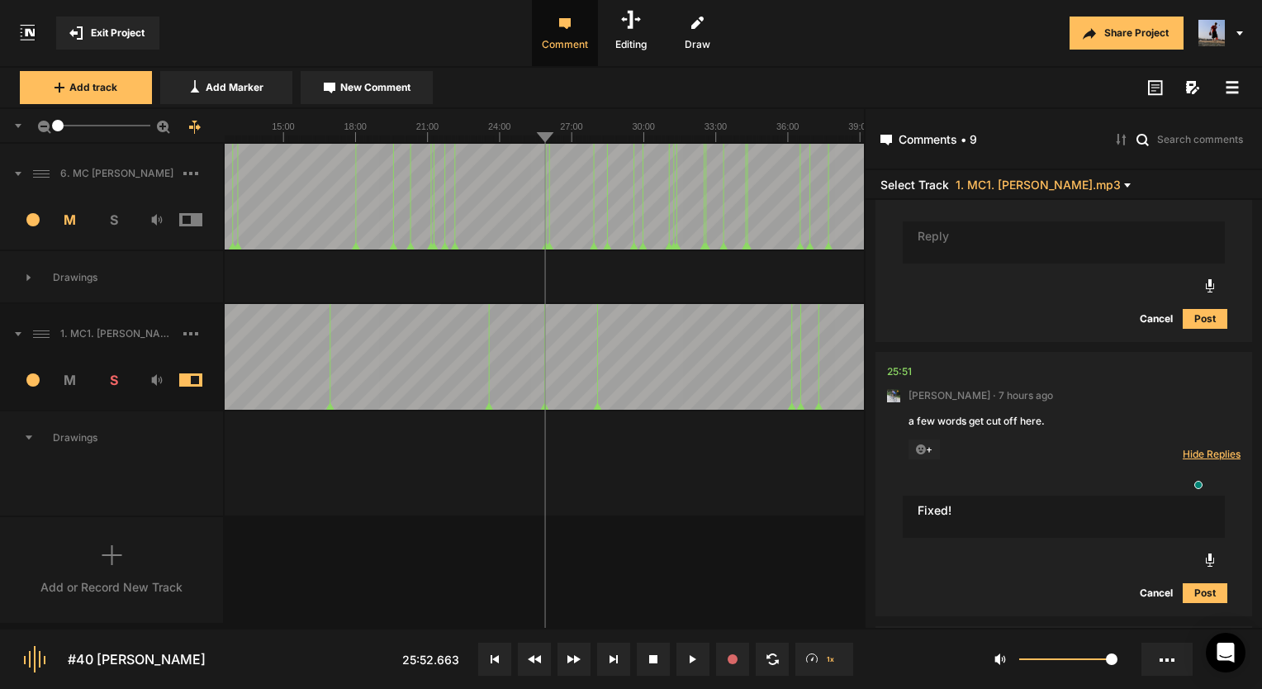
type textarea "Fixed!"
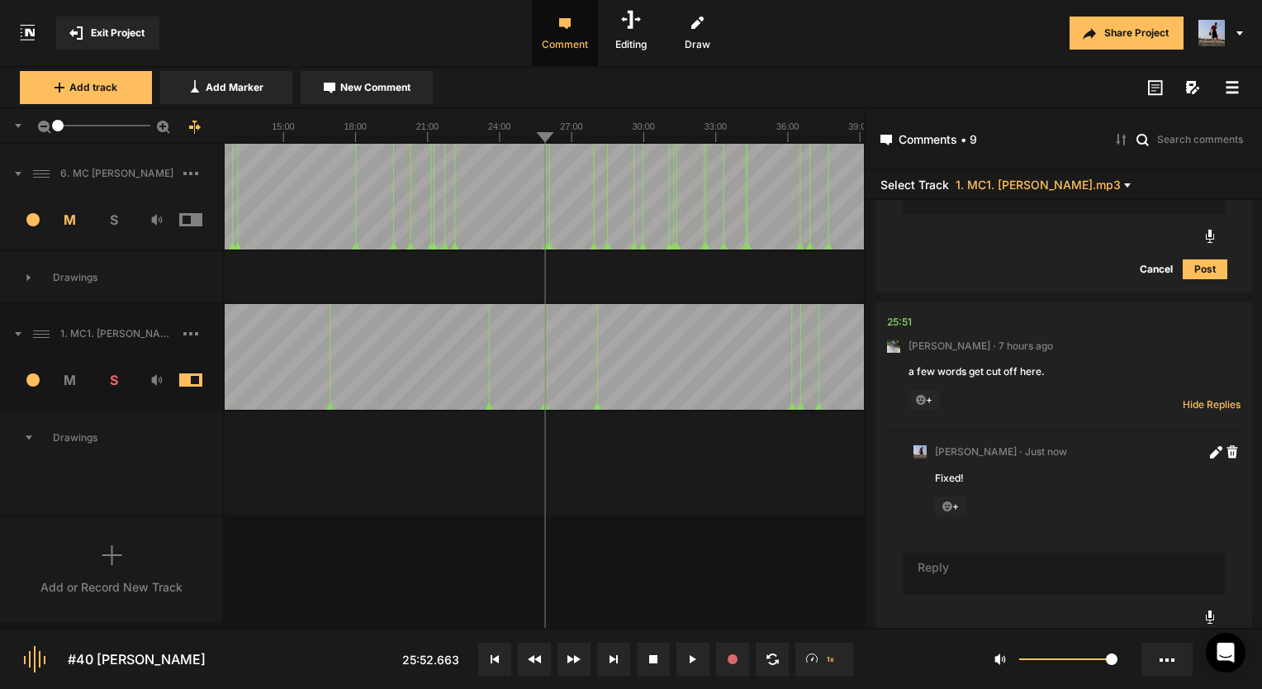
scroll to position [1651, 0]
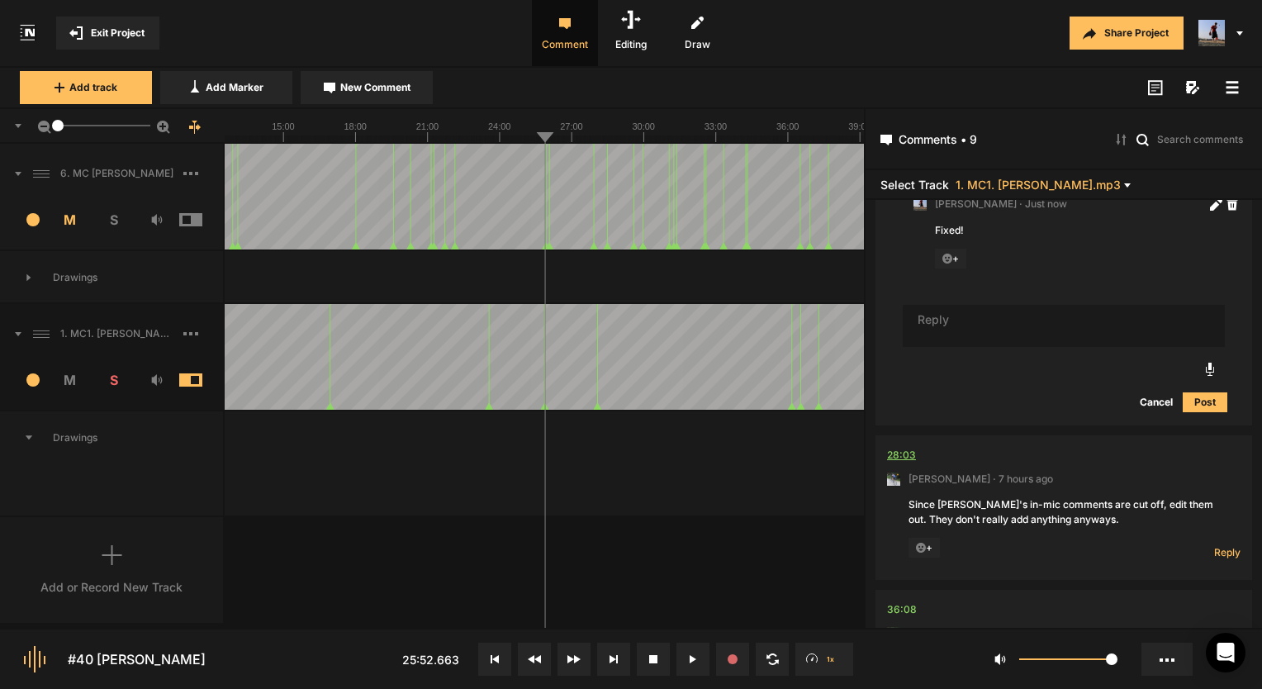
click at [910, 447] on div "28:03" at bounding box center [901, 455] width 29 height 17
click at [901, 447] on div "28:03" at bounding box center [901, 455] width 29 height 17
click at [681, 656] on button at bounding box center [692, 658] width 33 height 33
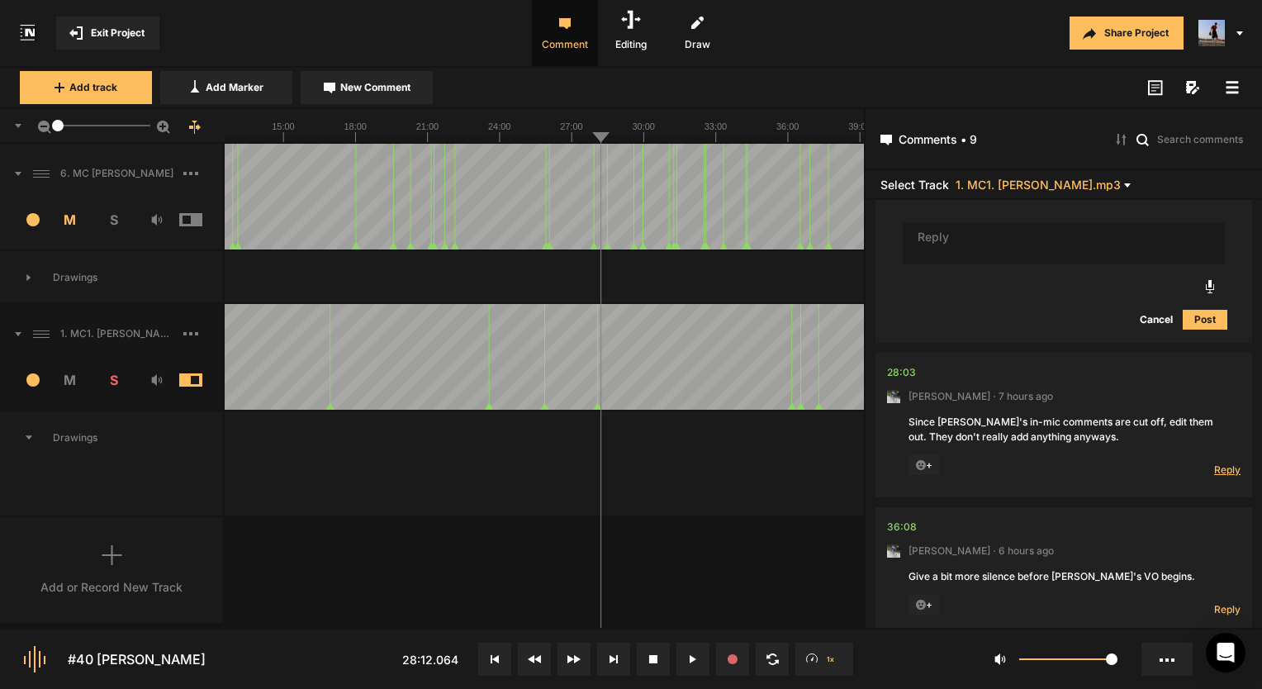
click at [1223, 462] on span "Reply" at bounding box center [1227, 469] width 26 height 14
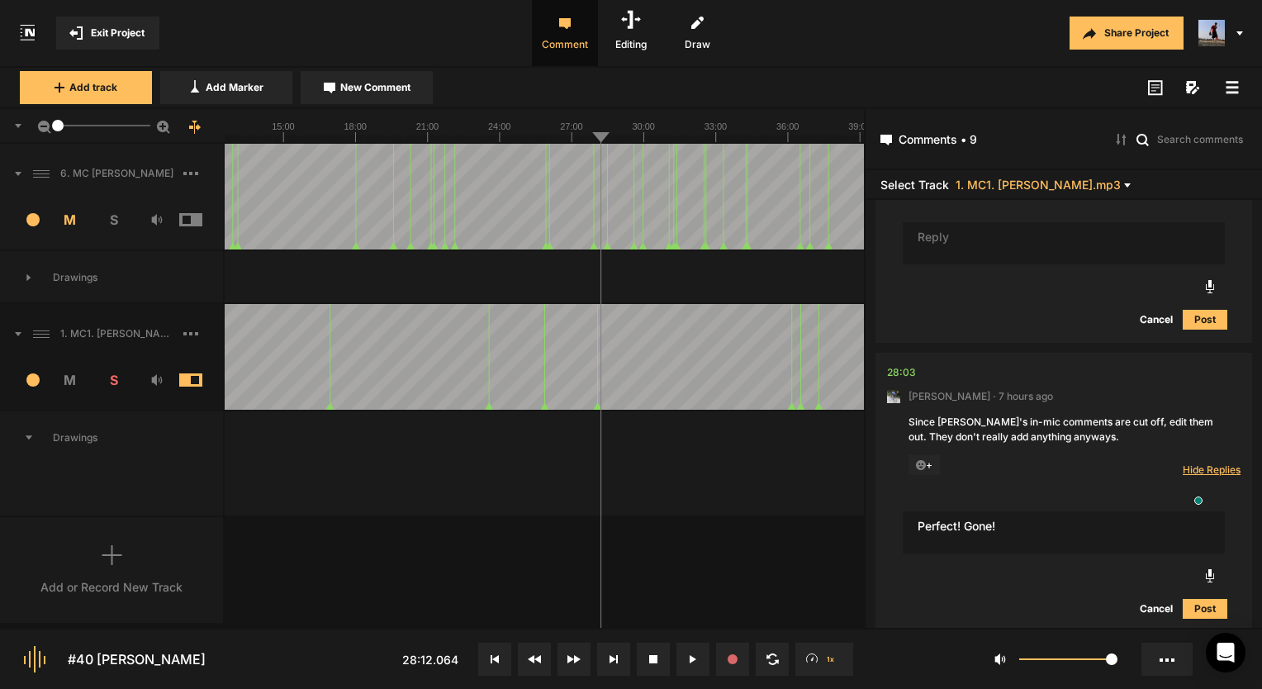
type textarea "Perfect! Gone!"
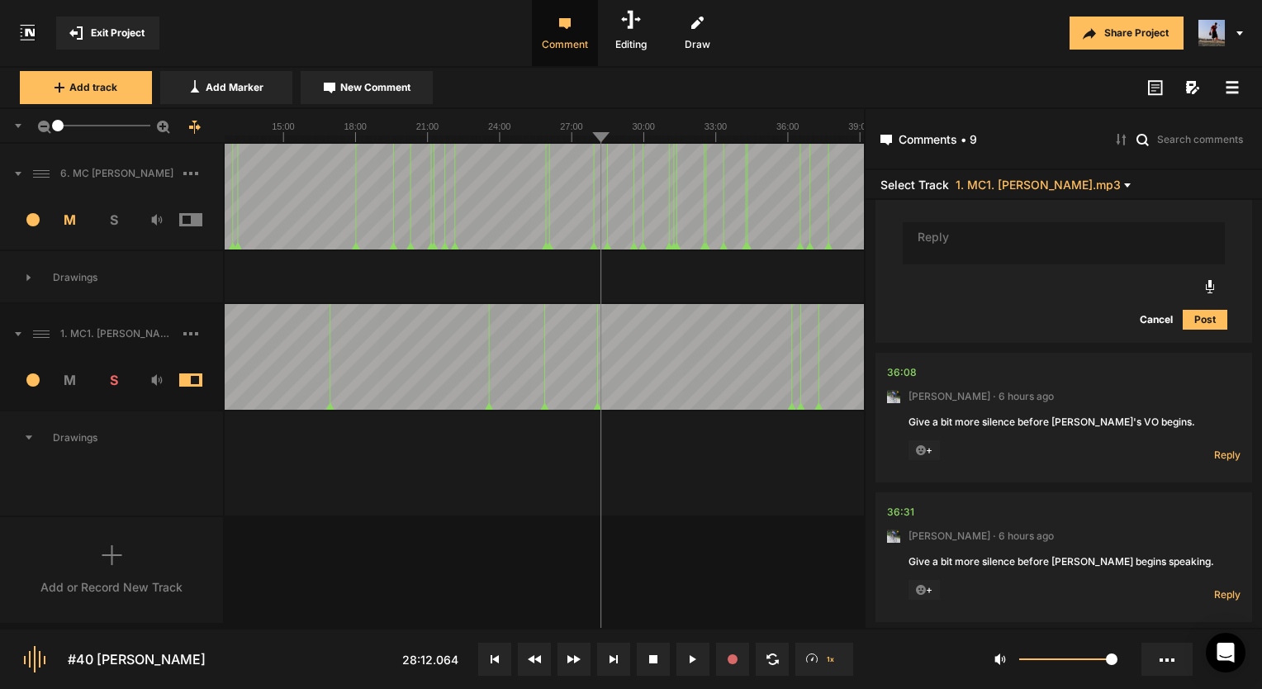
scroll to position [2212, 0]
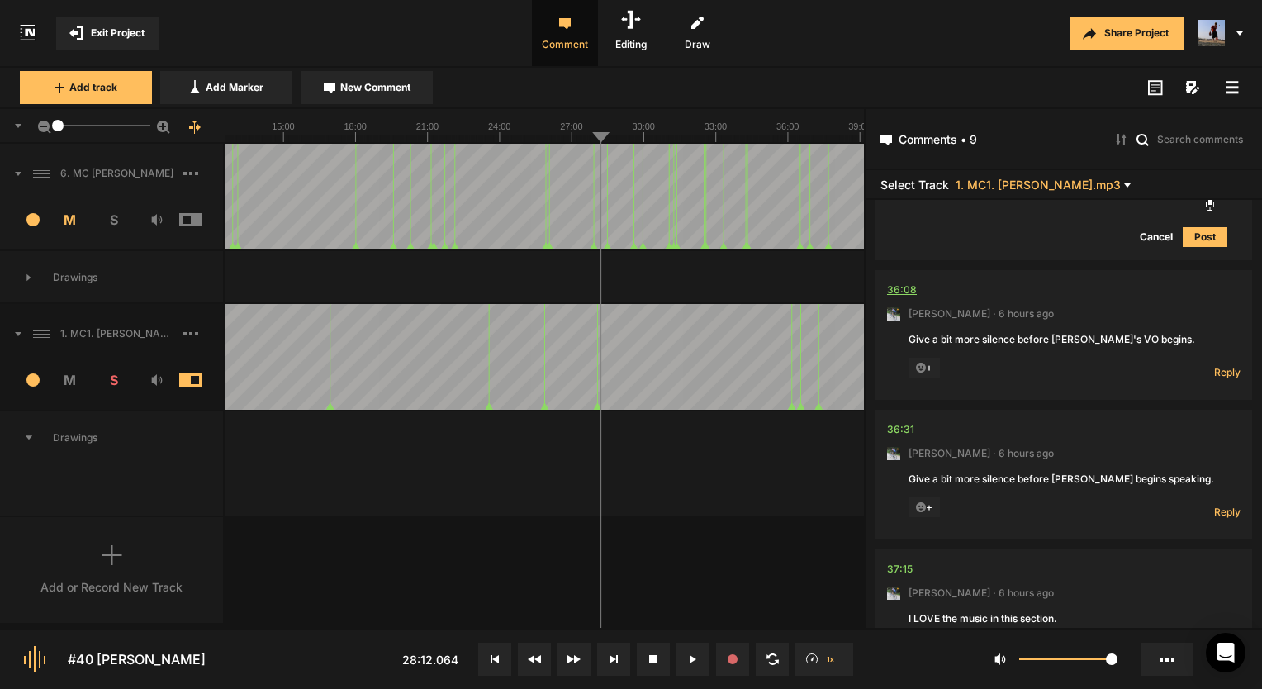
click at [912, 282] on div "36:08" at bounding box center [902, 290] width 30 height 17
click at [1217, 365] on span "Reply" at bounding box center [1227, 372] width 26 height 14
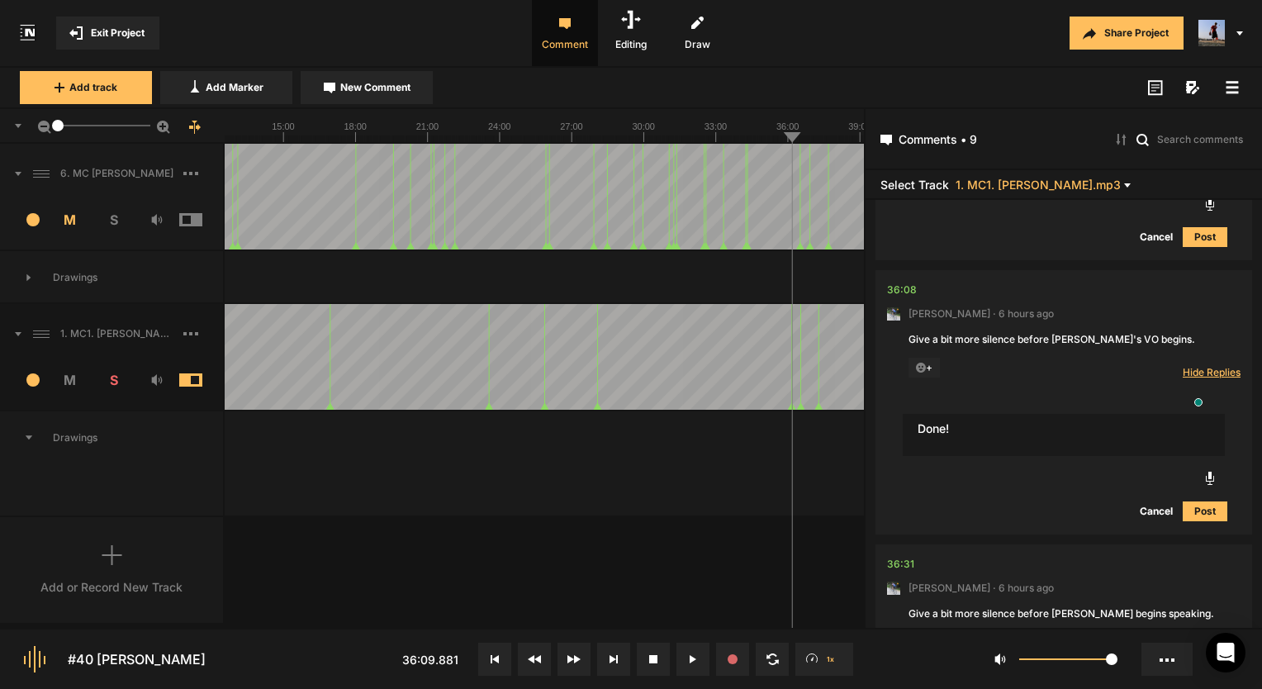
type textarea "Done!"
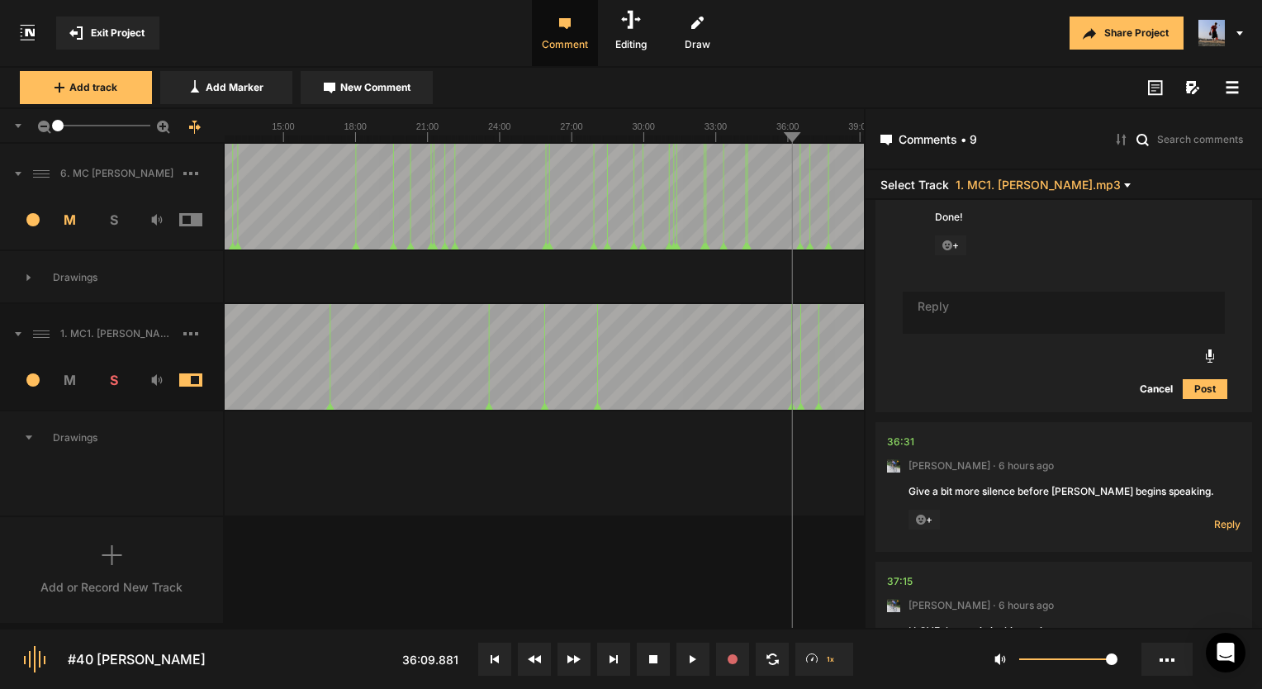
scroll to position [2497, 0]
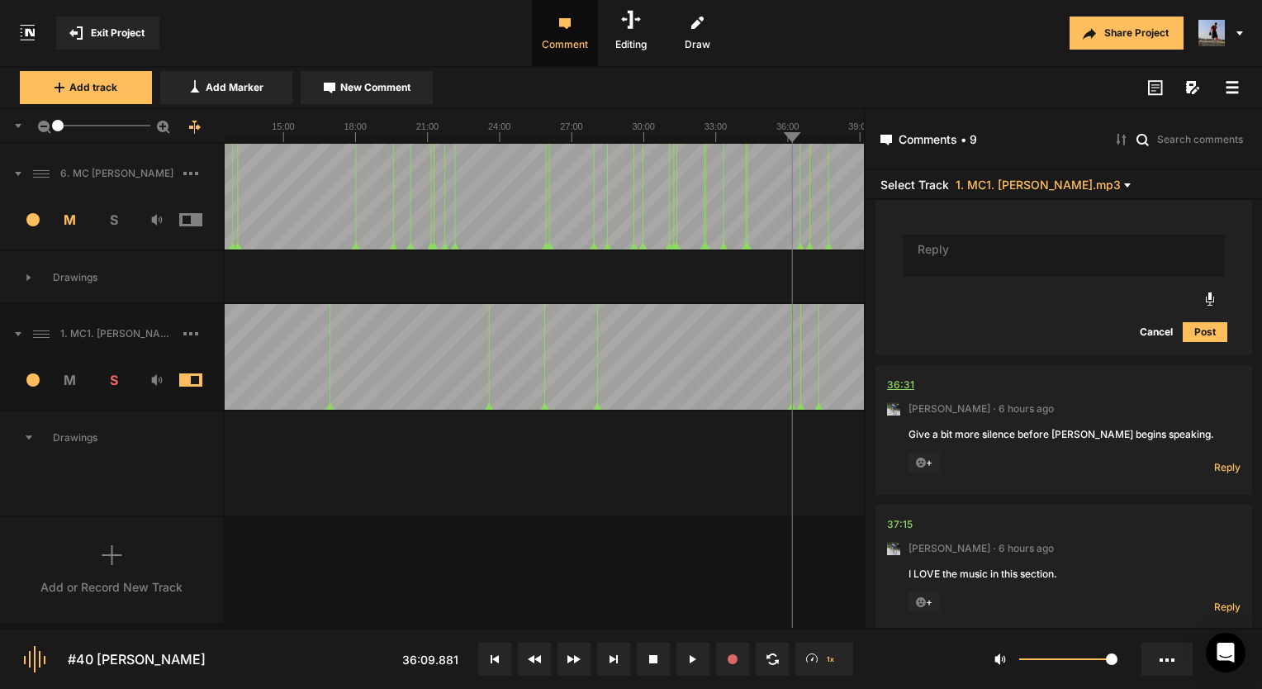
click at [895, 376] on div "36:31" at bounding box center [900, 384] width 27 height 17
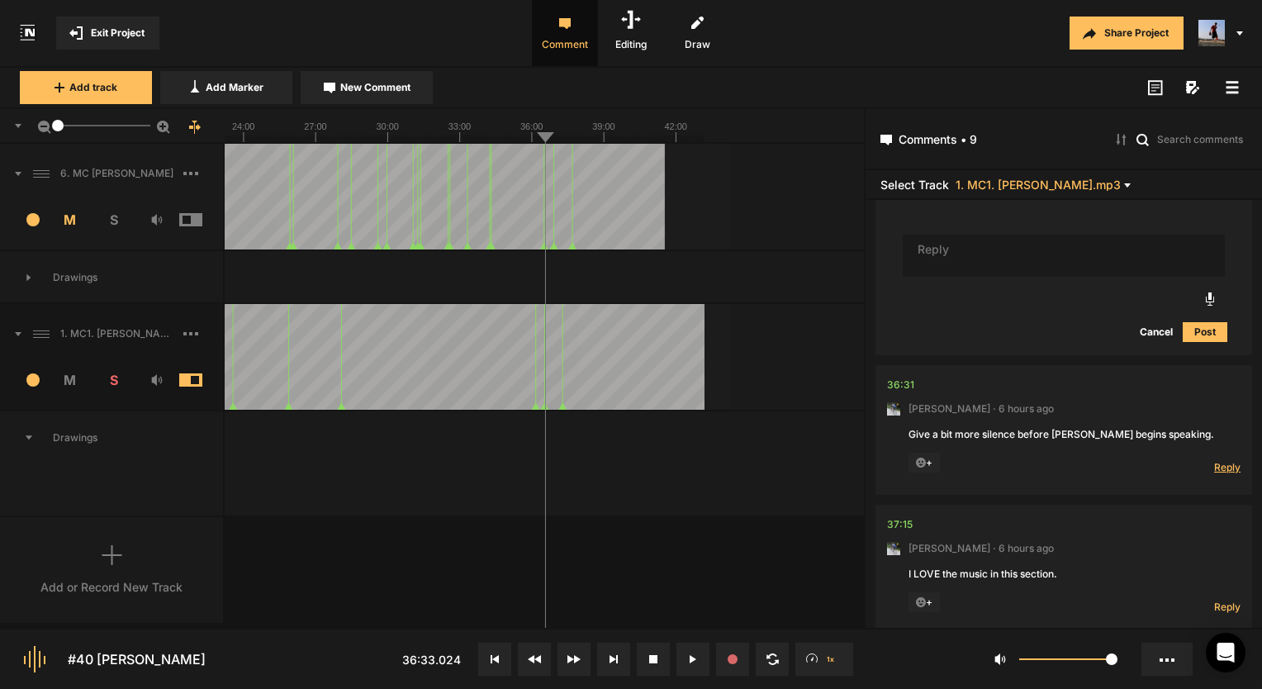
click at [1224, 460] on span "Reply" at bounding box center [1227, 467] width 26 height 14
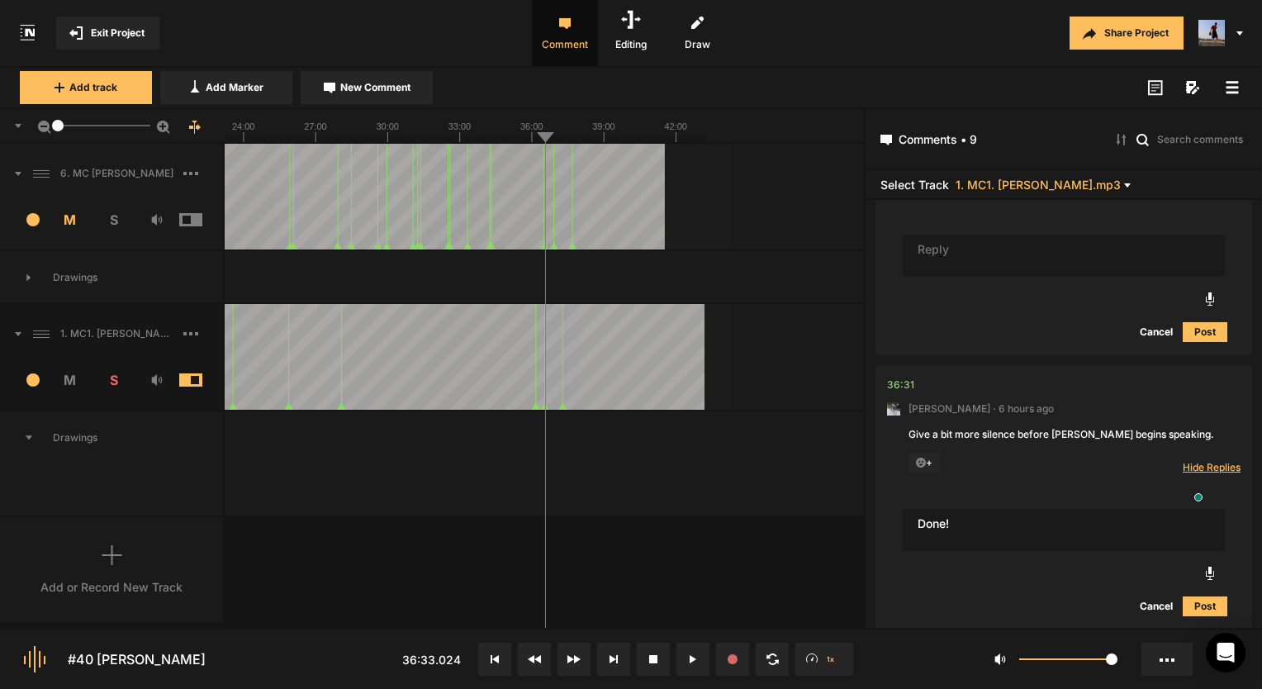
type textarea "Done!"
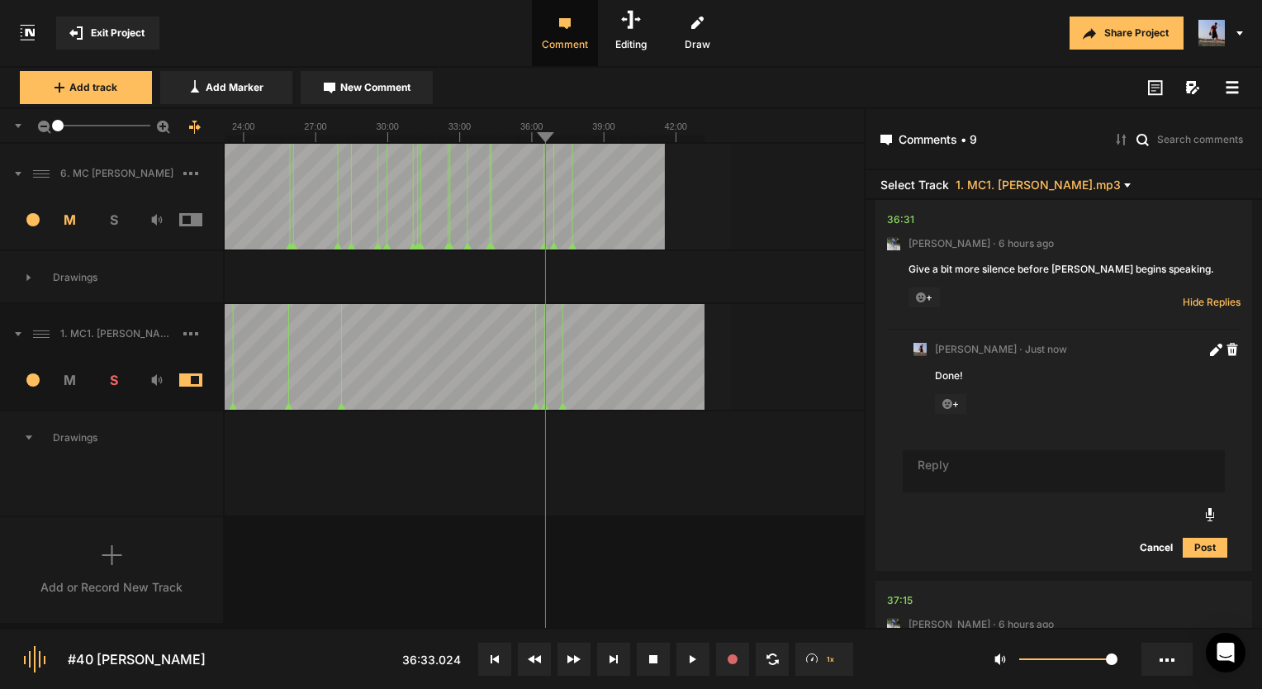
scroll to position [2738, 0]
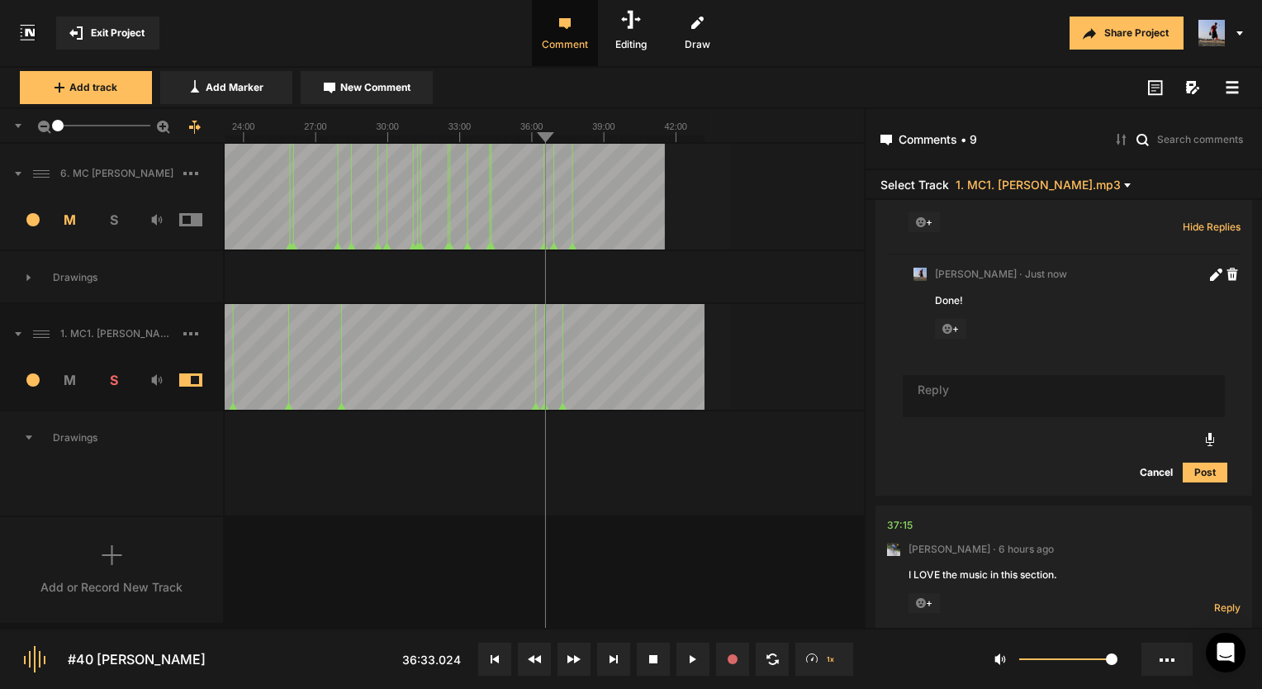
click at [928, 593] on span "+" at bounding box center [923, 603] width 31 height 20
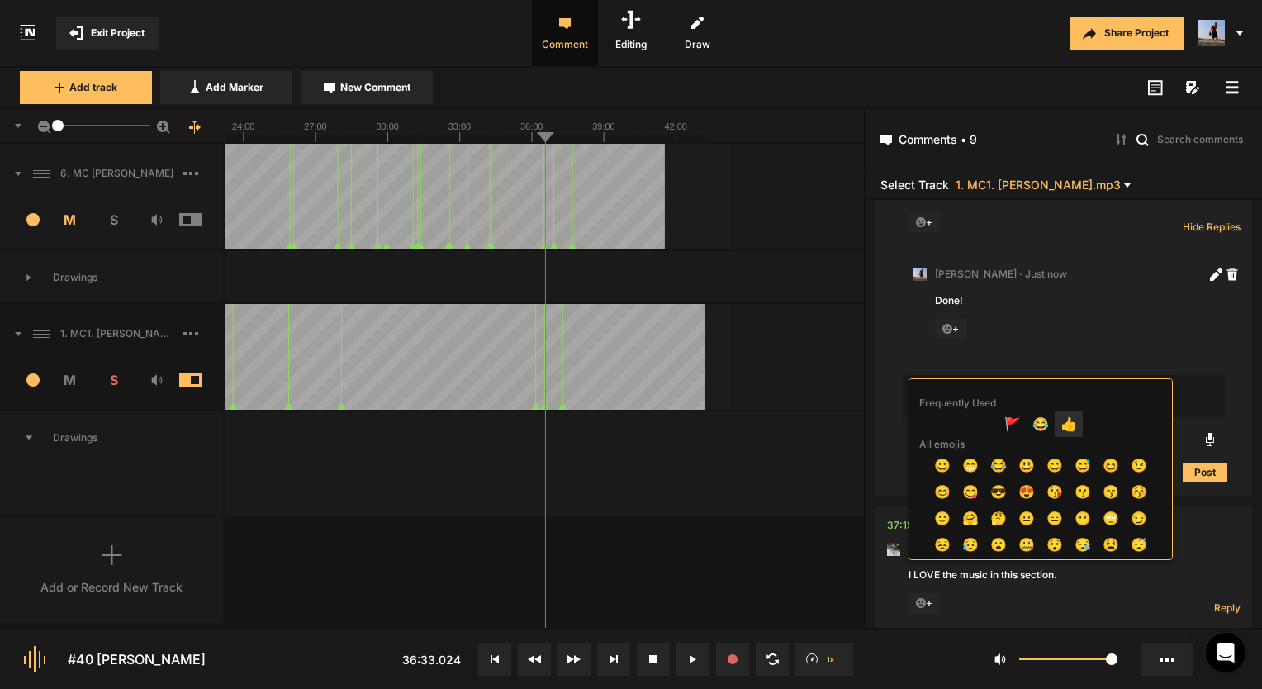
click at [1066, 429] on span "👍" at bounding box center [1068, 423] width 28 height 26
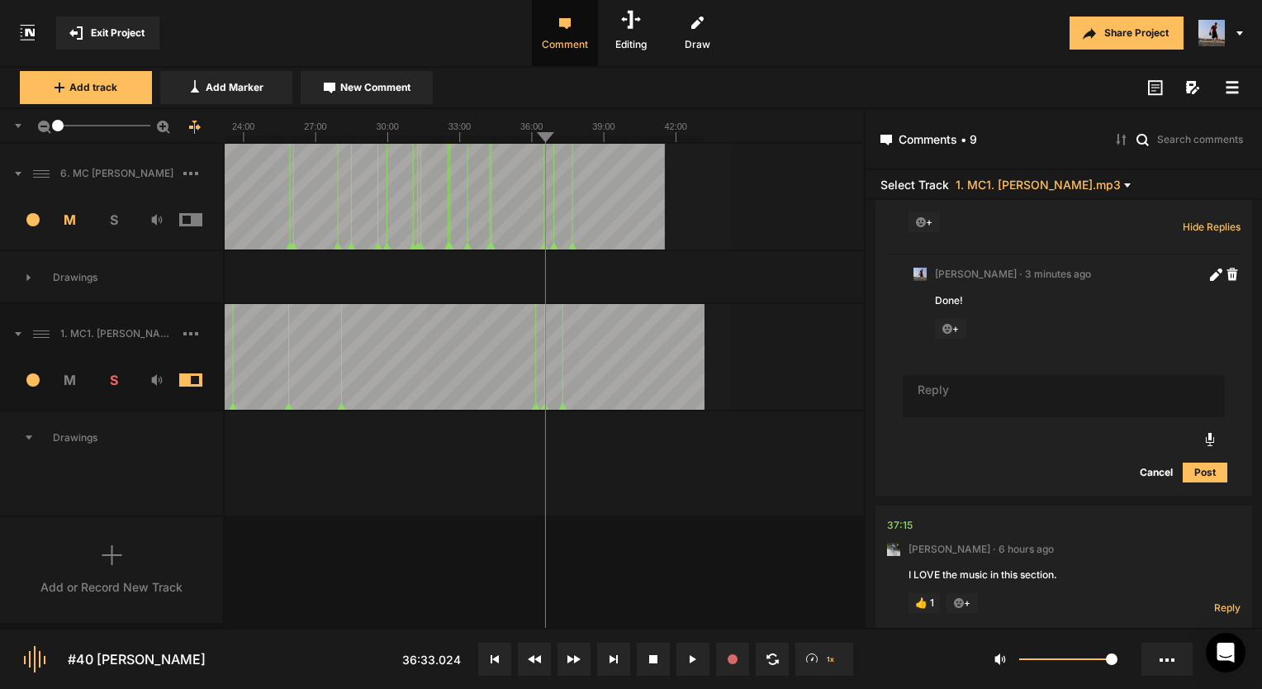
click at [127, 31] on span "Exit Project" at bounding box center [118, 33] width 54 height 15
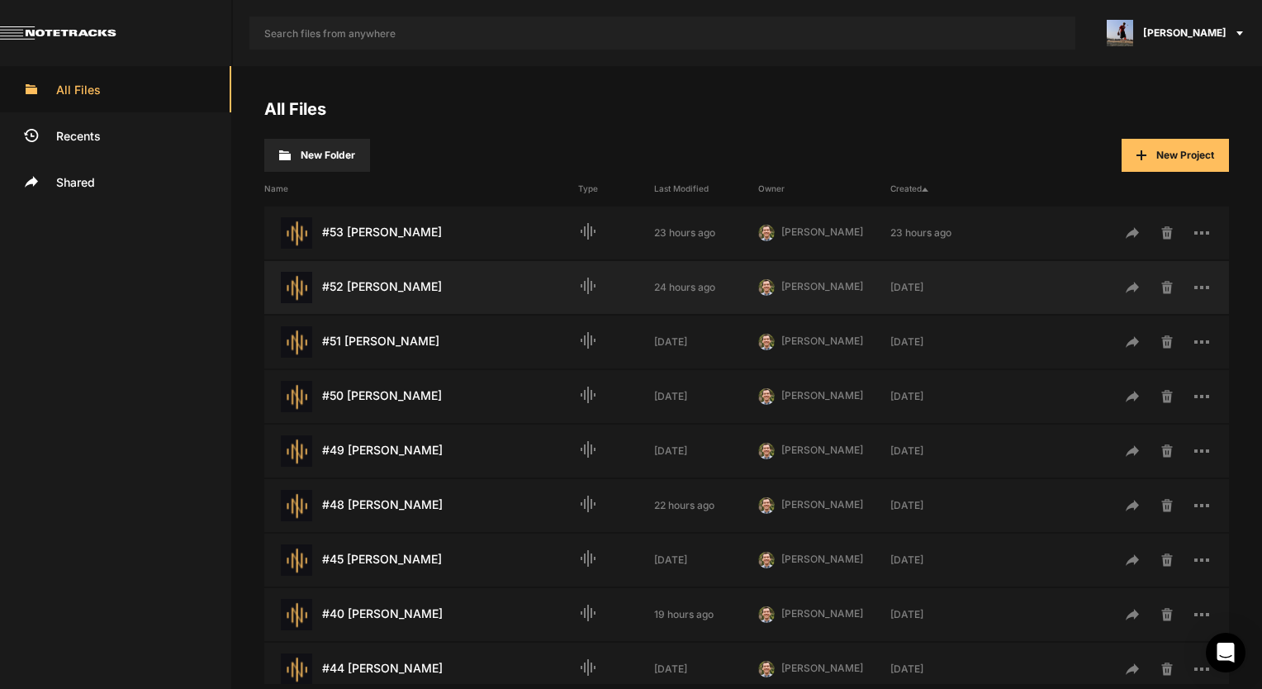
click at [424, 281] on div "#52 [PERSON_NAME] Last Modified: 24 hours ago" at bounding box center [421, 287] width 314 height 31
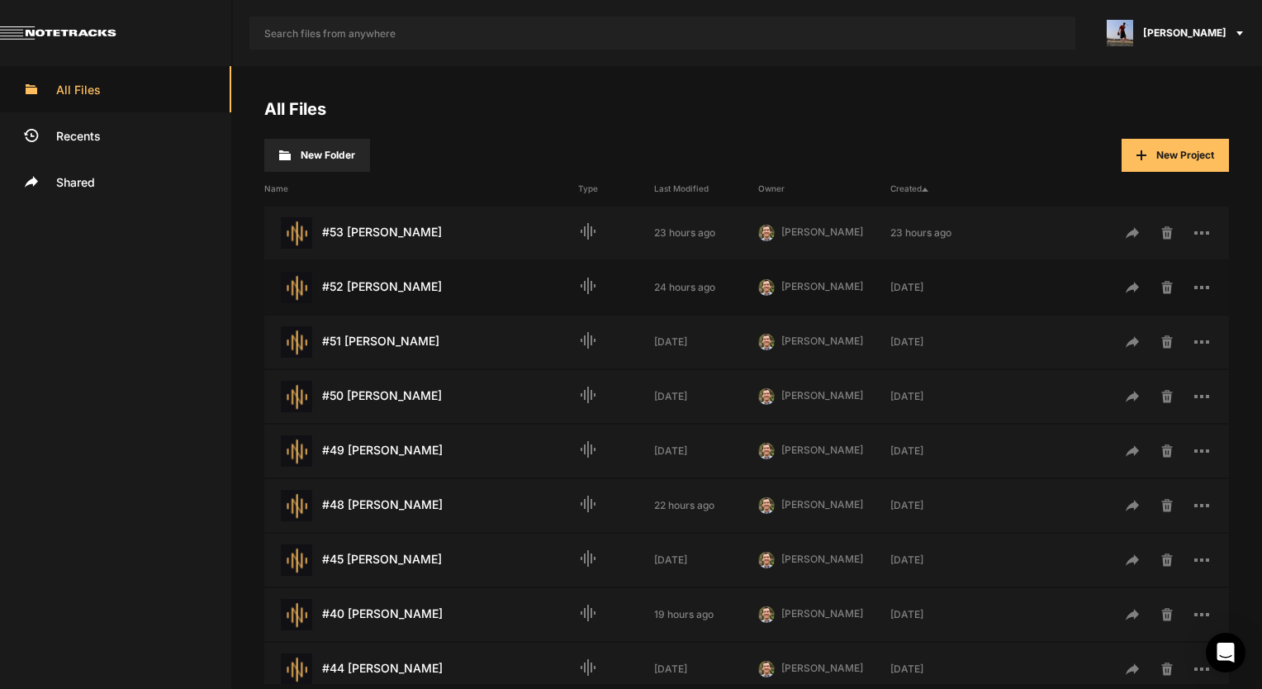
click at [424, 281] on div "#52 [PERSON_NAME] Last Modified: 24 hours ago" at bounding box center [421, 287] width 314 height 31
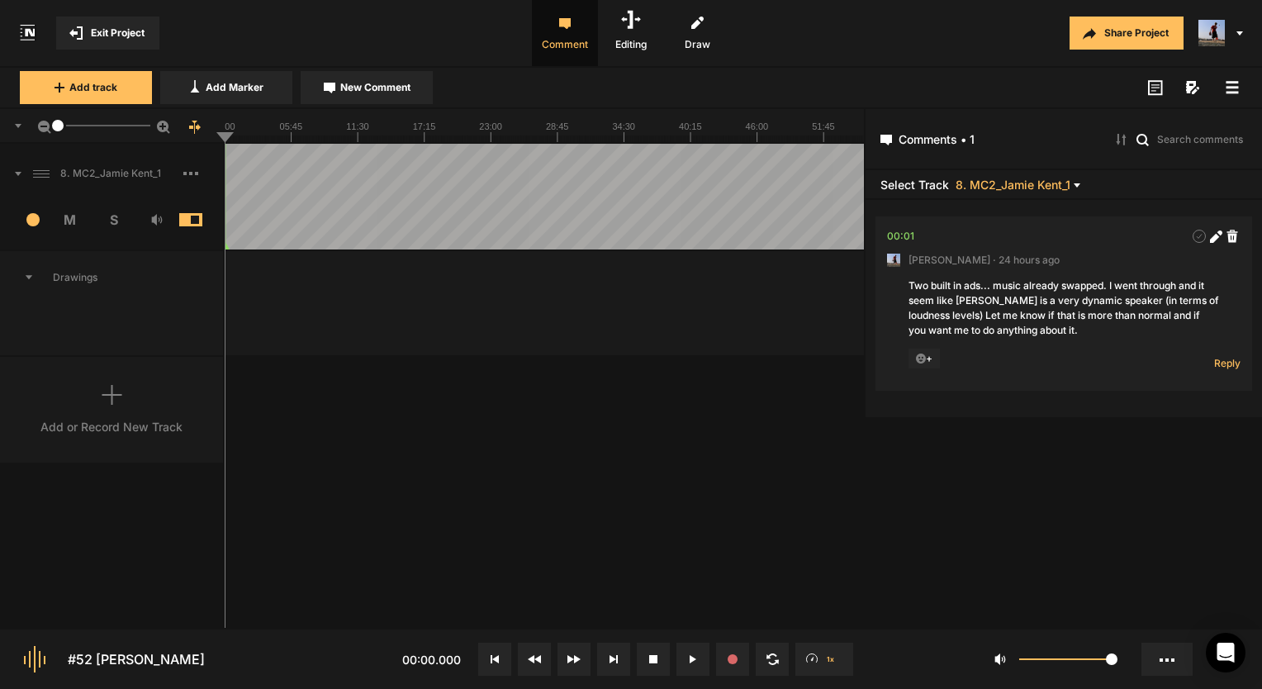
drag, startPoint x: 57, startPoint y: 124, endPoint x: 16, endPoint y: 123, distance: 41.3
click at [16, 123] on div "1" at bounding box center [112, 126] width 225 height 35
click at [144, 26] on span "Exit Project" at bounding box center [118, 33] width 54 height 15
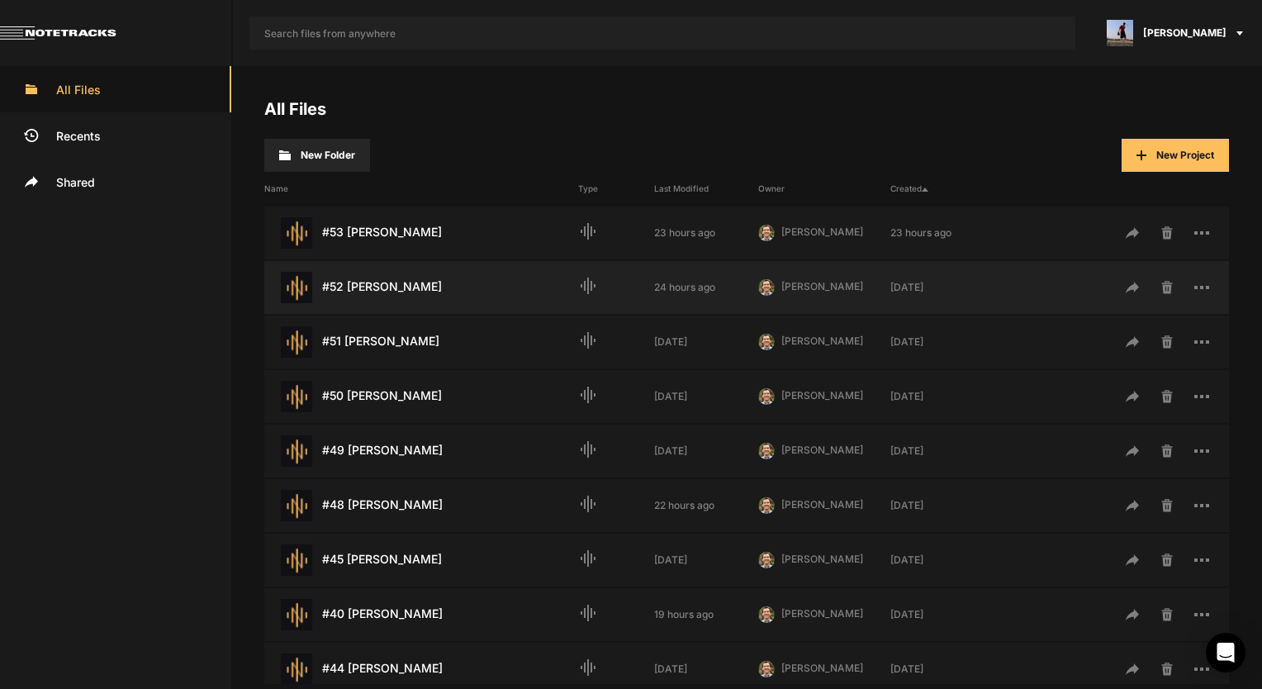
scroll to position [165, 0]
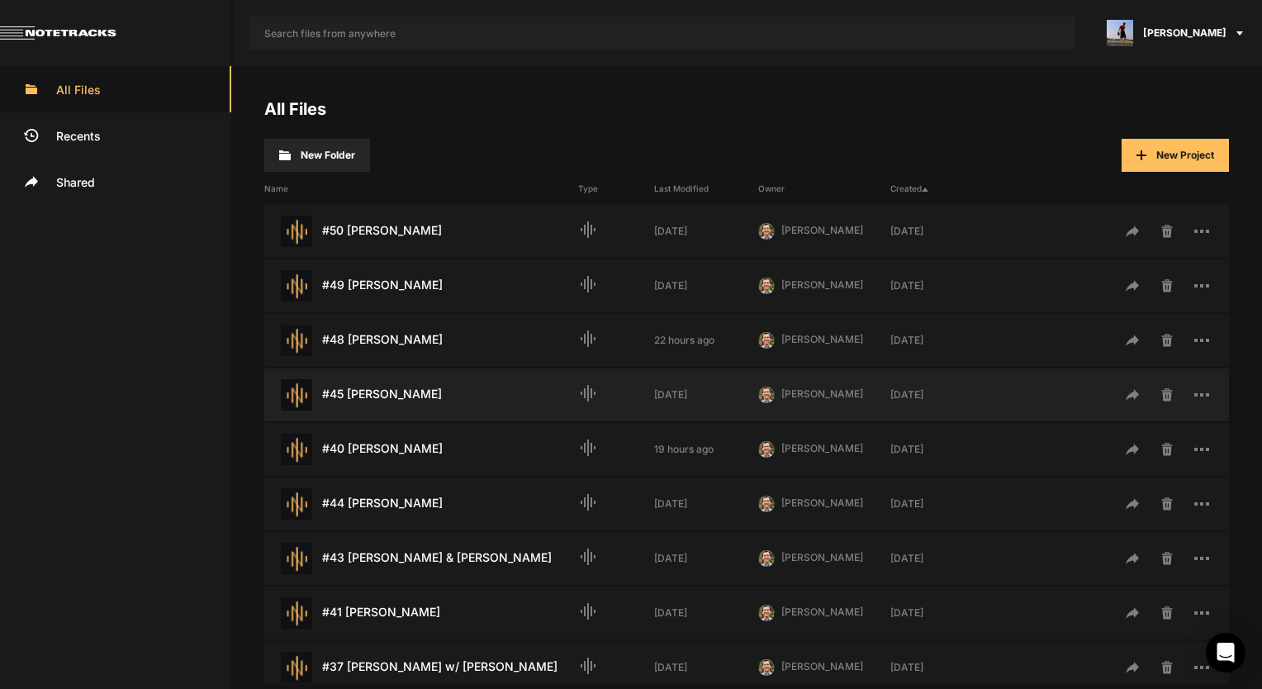
click at [407, 395] on div "#45 [PERSON_NAME] Last Modified: [DATE]" at bounding box center [421, 394] width 314 height 31
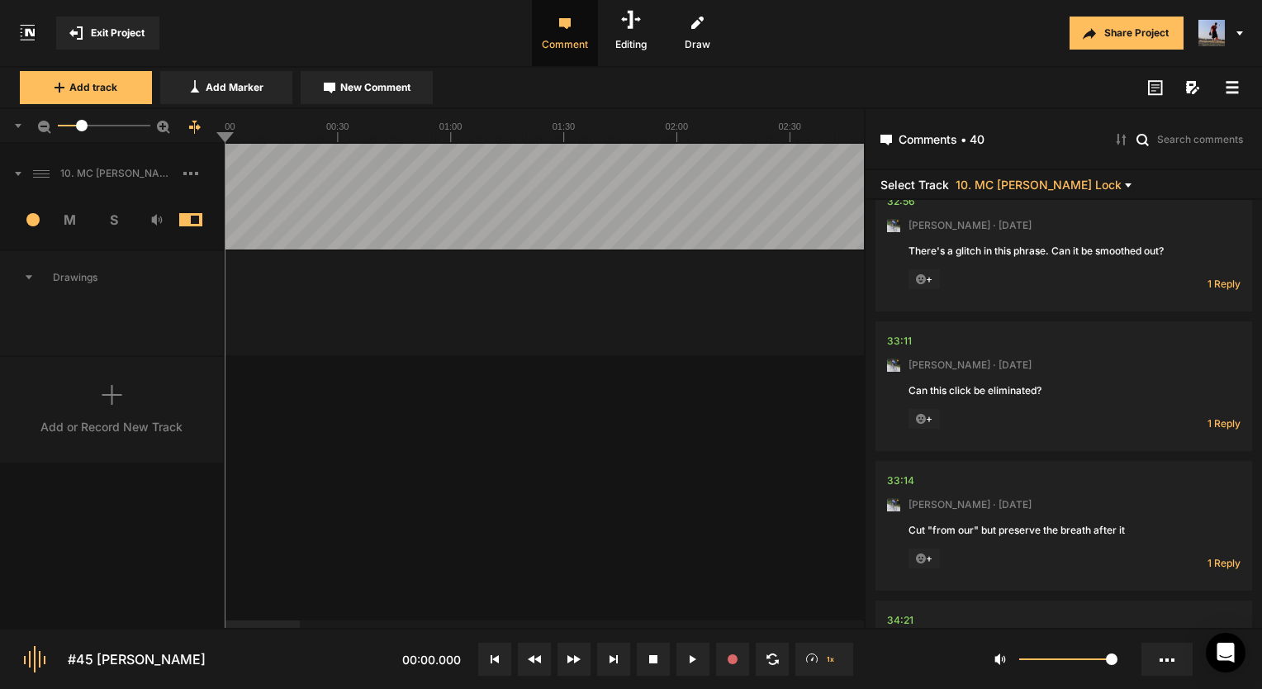
scroll to position [5699, 0]
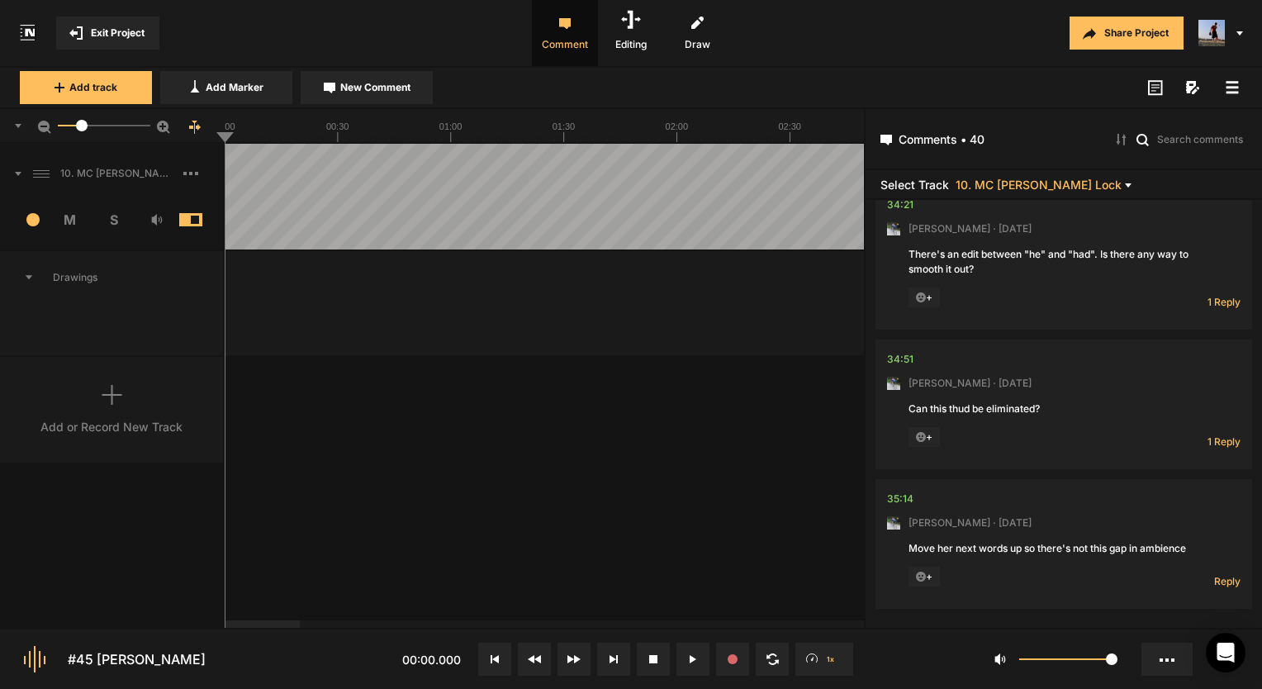
click at [100, 36] on span "Exit Project" at bounding box center [118, 33] width 54 height 15
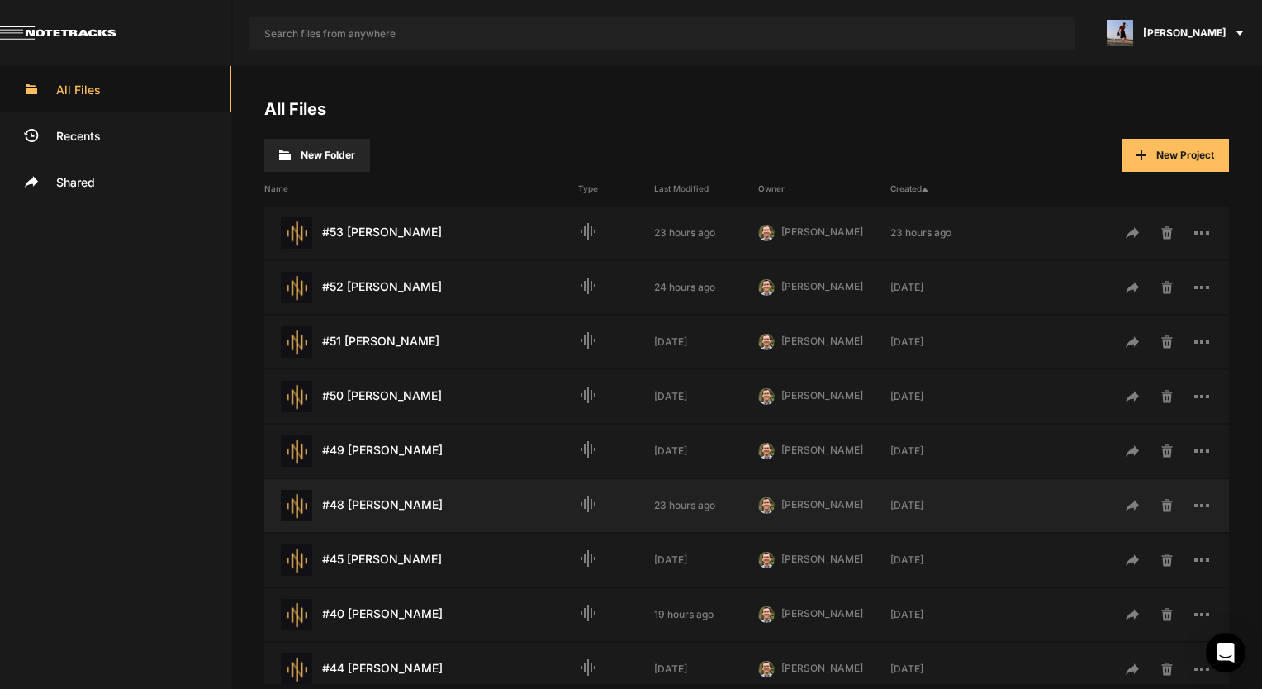
click at [396, 501] on div "#48 [PERSON_NAME] Last Modified: 23 hours ago" at bounding box center [421, 505] width 314 height 31
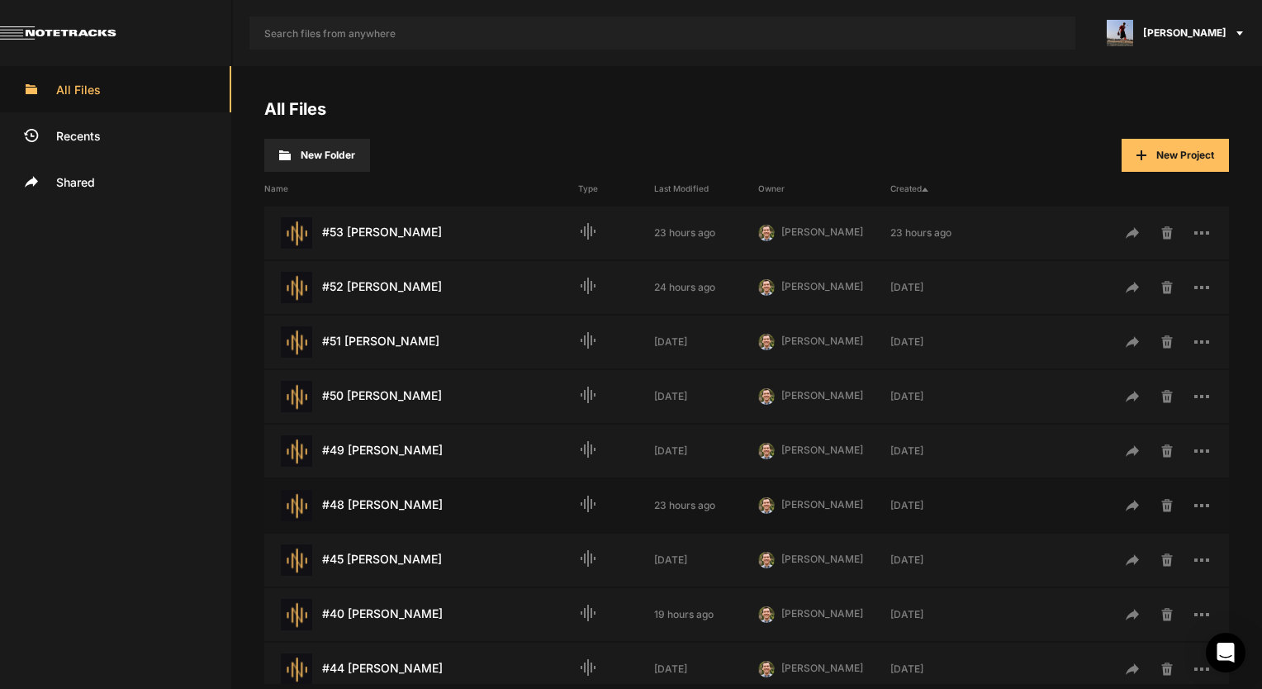
click at [383, 500] on div "#48 [PERSON_NAME] Last Modified: 23 hours ago" at bounding box center [421, 505] width 314 height 31
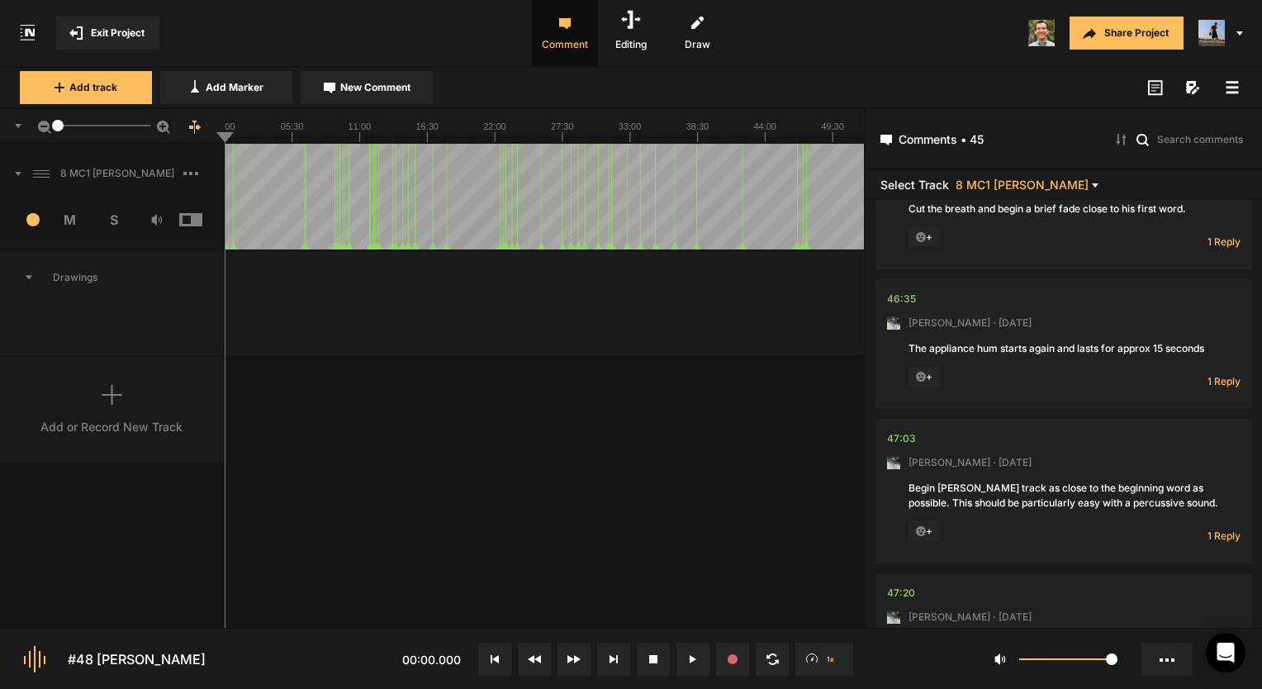
scroll to position [6426, 0]
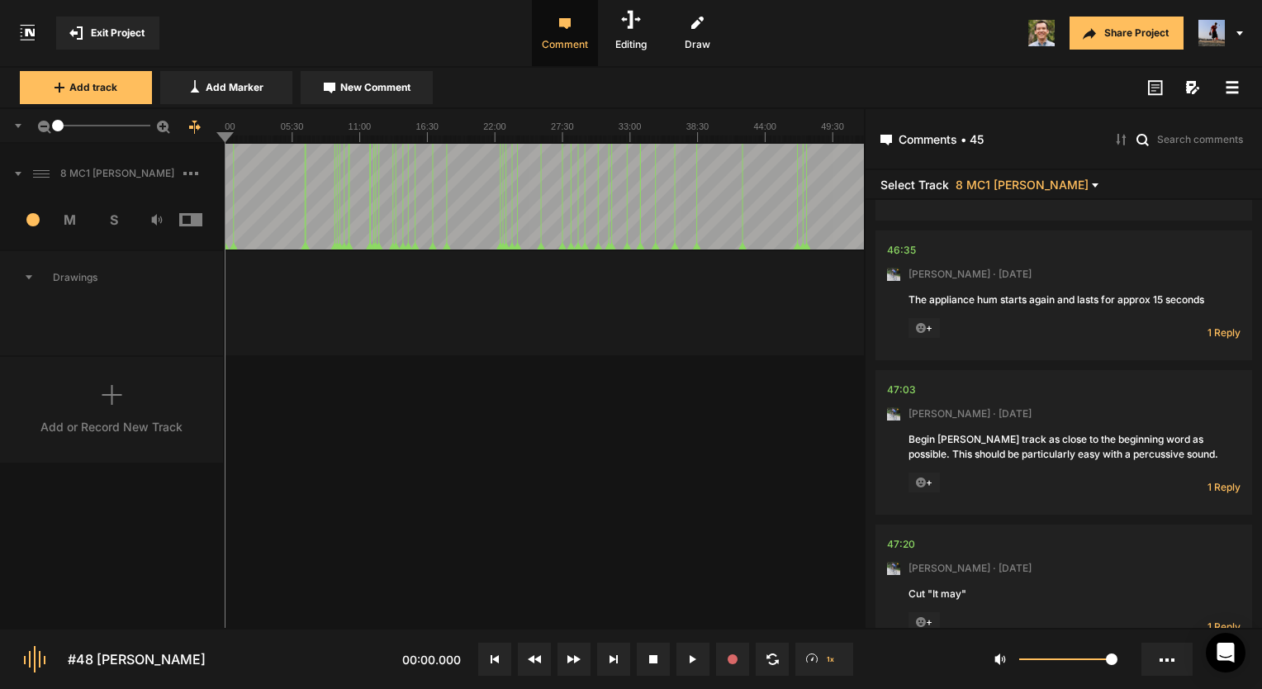
click at [98, 35] on span "Exit Project" at bounding box center [118, 33] width 54 height 15
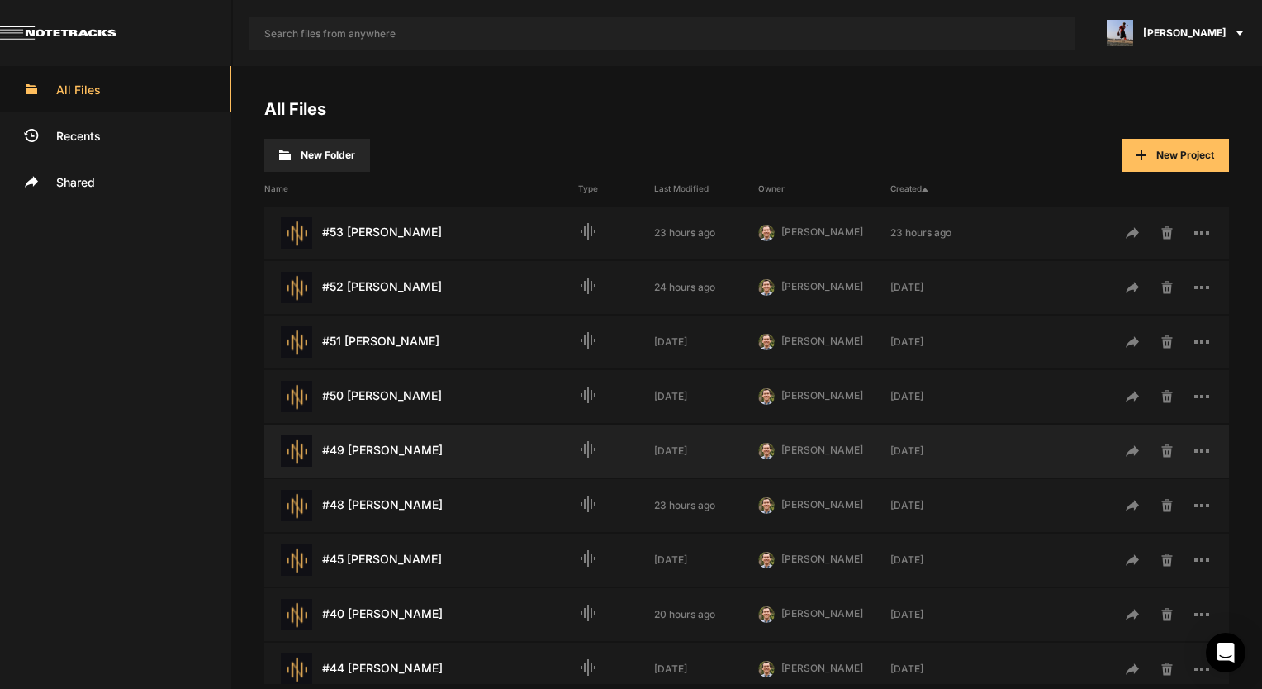
click at [386, 447] on div "#49 [PERSON_NAME] Last Modified: [DATE]" at bounding box center [421, 450] width 314 height 31
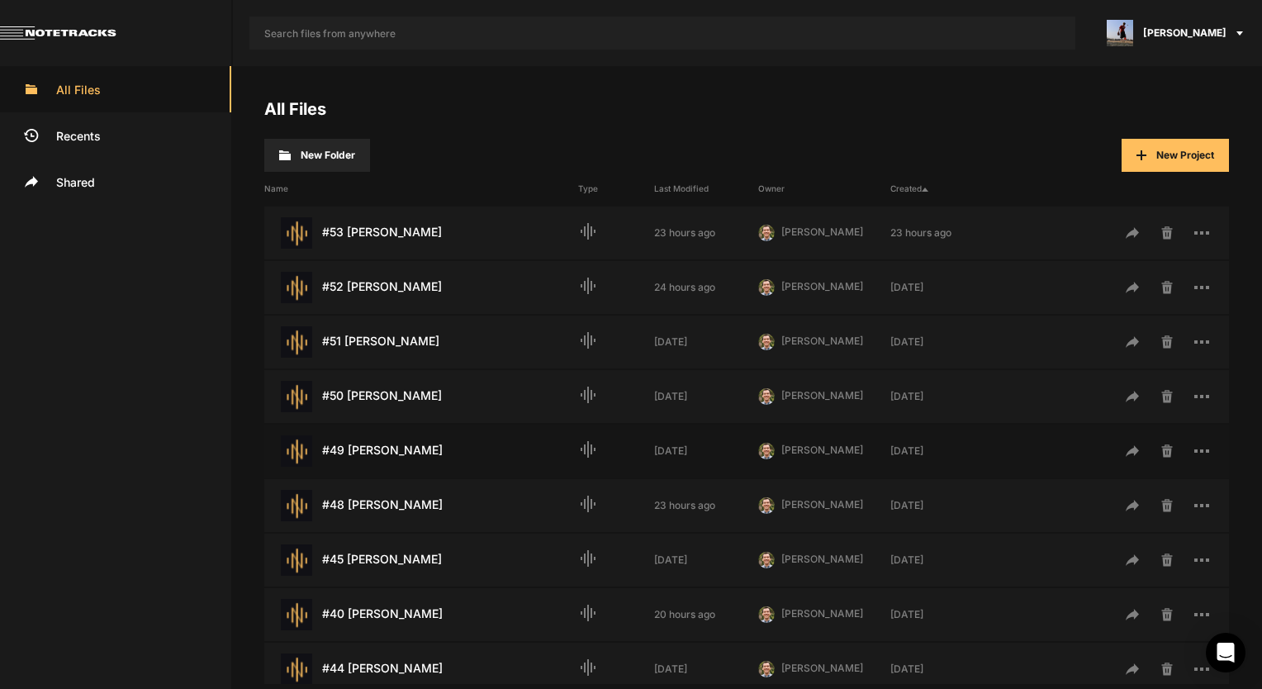
click at [386, 447] on div "#49 [PERSON_NAME] Last Modified: [DATE]" at bounding box center [421, 450] width 314 height 31
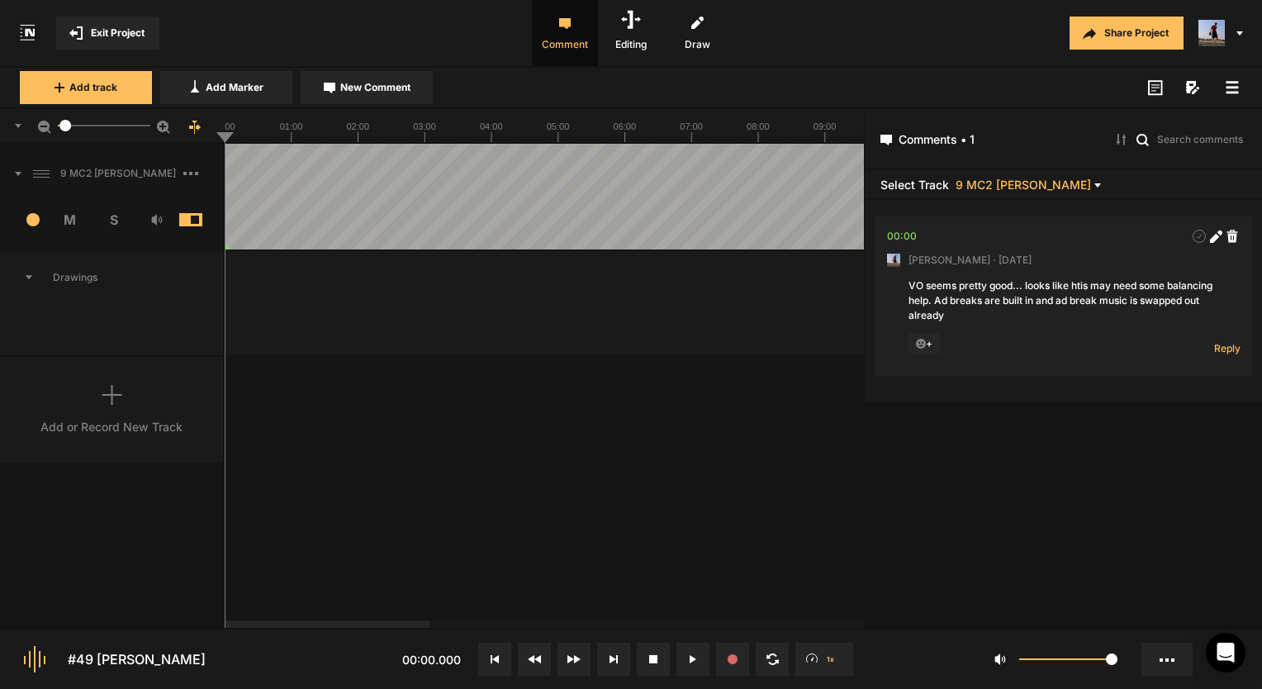
click at [96, 36] on span "Exit Project" at bounding box center [118, 33] width 54 height 15
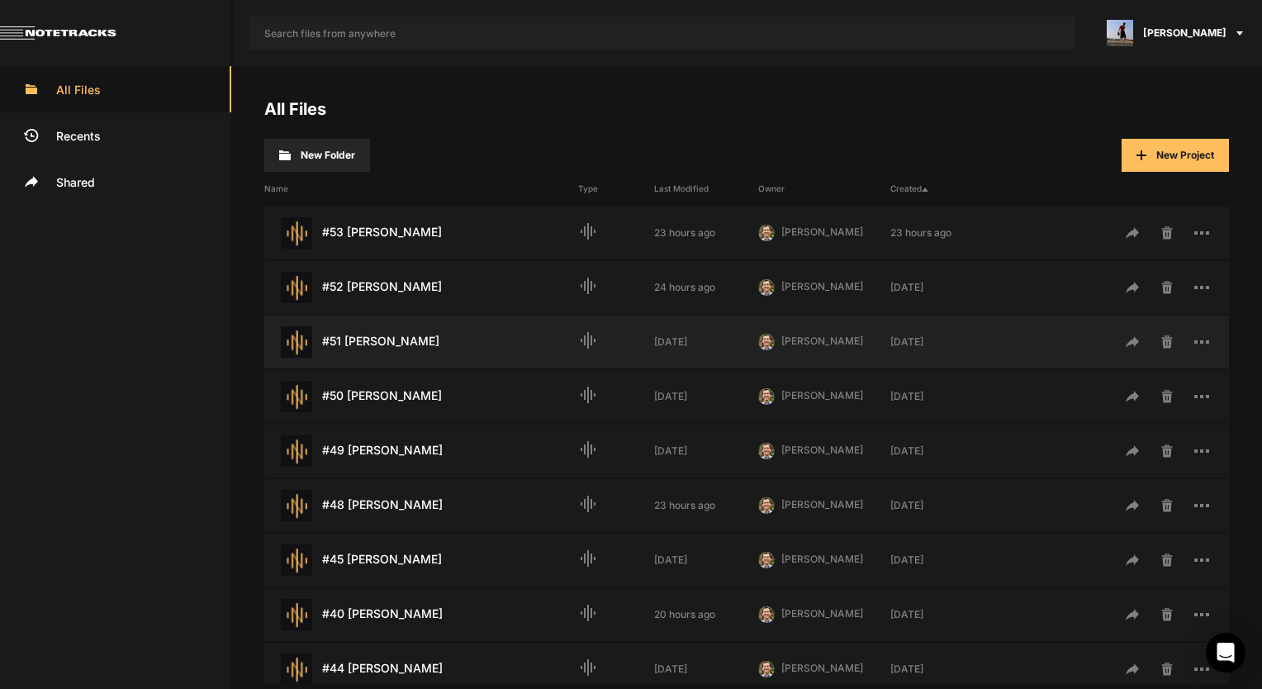
click at [395, 350] on div "#51 [PERSON_NAME] Last Modified: [DATE]" at bounding box center [421, 341] width 314 height 31
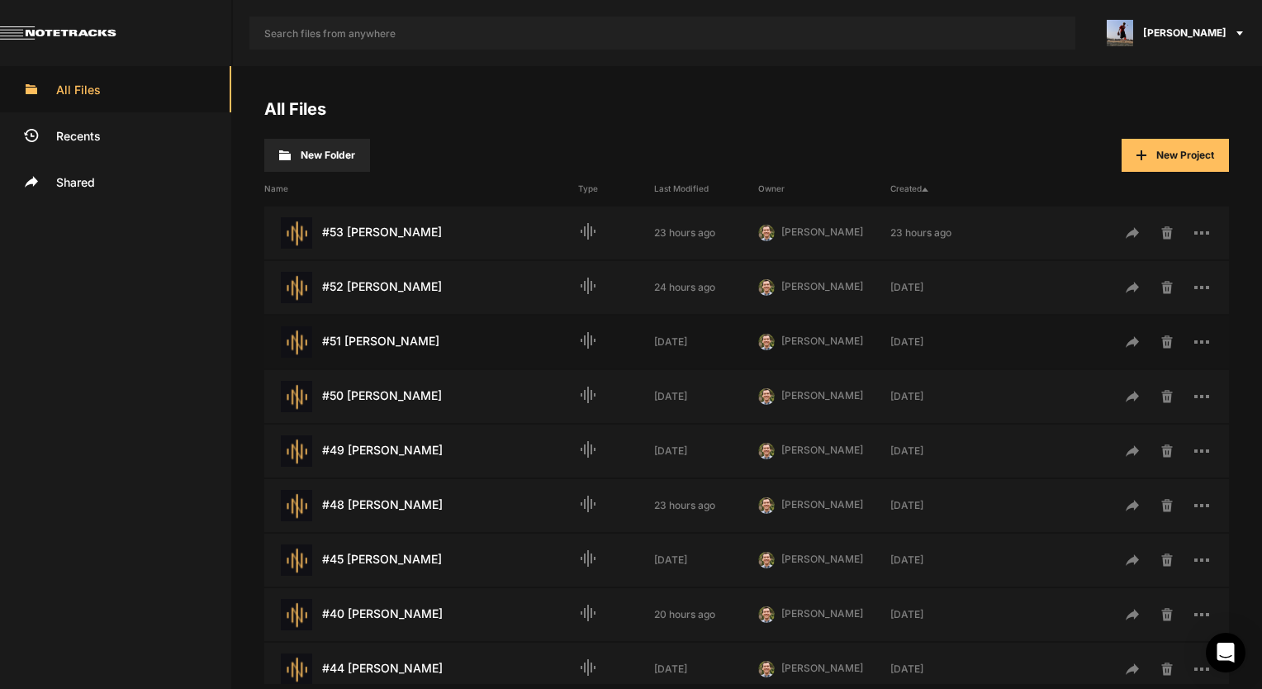
click at [395, 350] on div "#51 [PERSON_NAME] Last Modified: [DATE]" at bounding box center [421, 341] width 314 height 31
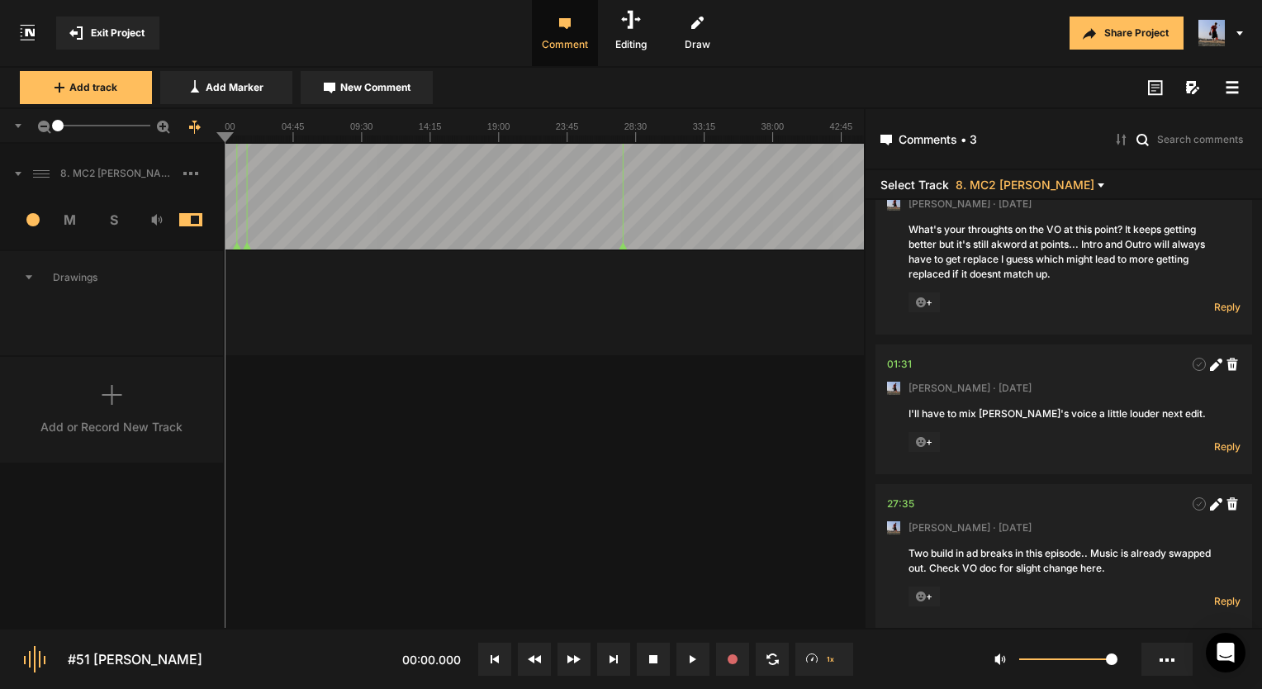
scroll to position [83, 0]
